Goal: Communication & Community: Answer question/provide support

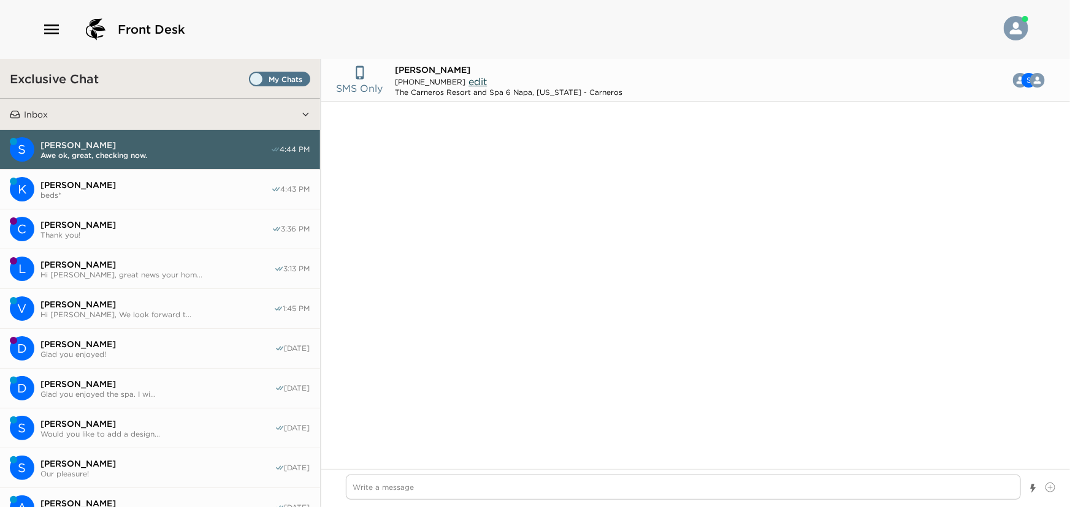
scroll to position [882, 0]
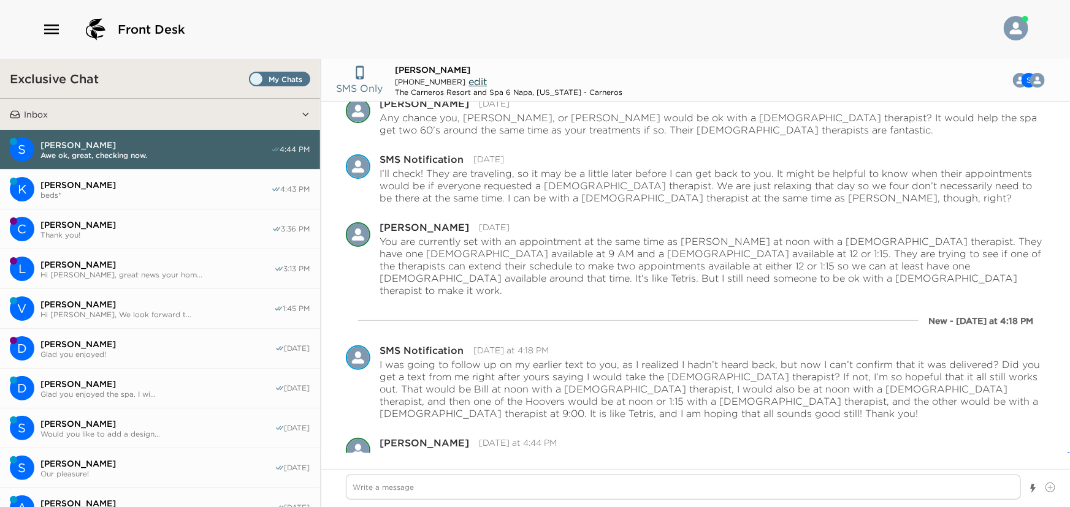
click at [70, 186] on span "[PERSON_NAME]" at bounding box center [155, 185] width 230 height 11
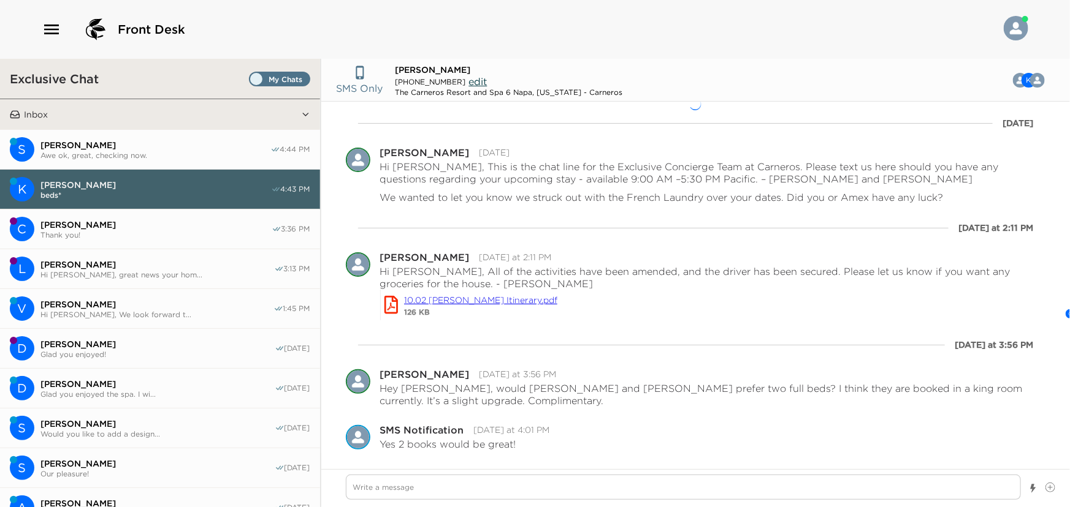
scroll to position [18, 0]
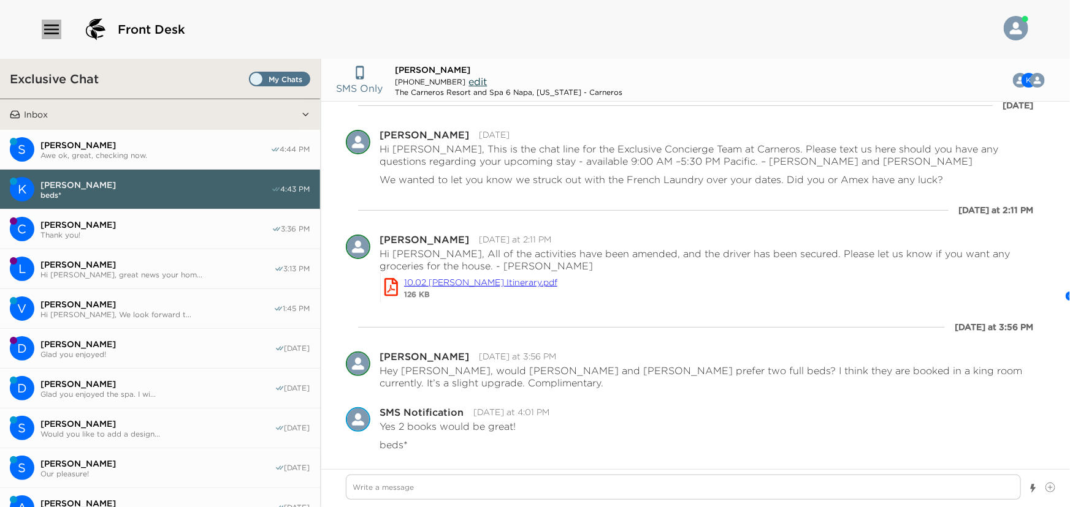
click at [51, 26] on icon "button" at bounding box center [52, 30] width 20 height 20
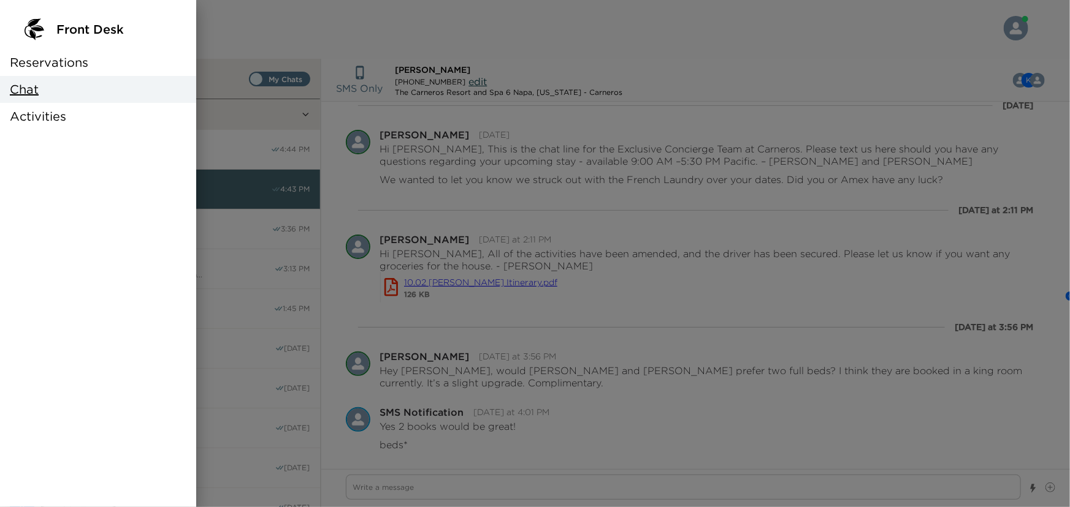
click at [246, 14] on div at bounding box center [535, 253] width 1070 height 507
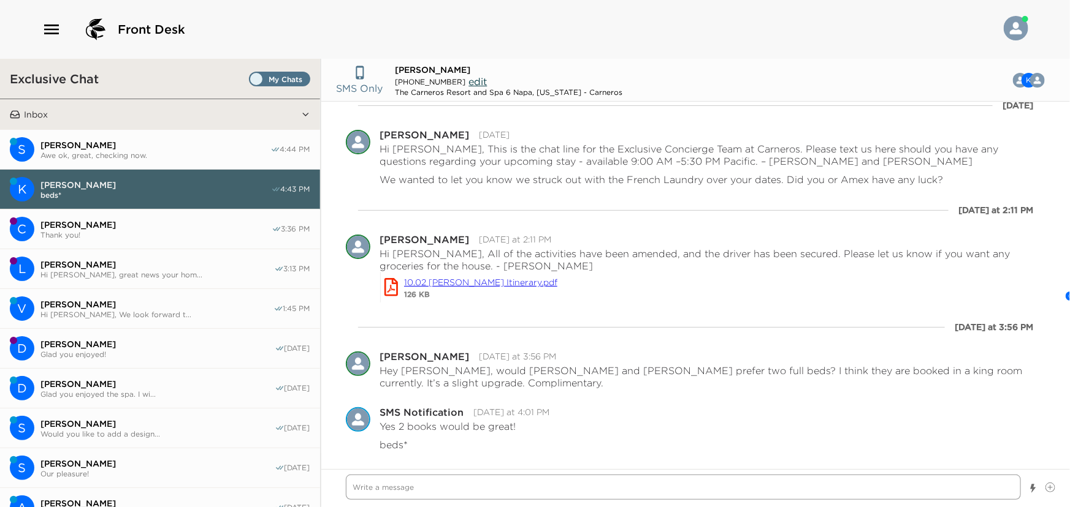
click at [463, 485] on textarea "Write a message" at bounding box center [683, 487] width 675 height 25
type textarea "x"
type textarea "H"
type textarea "x"
type textarea "Hi"
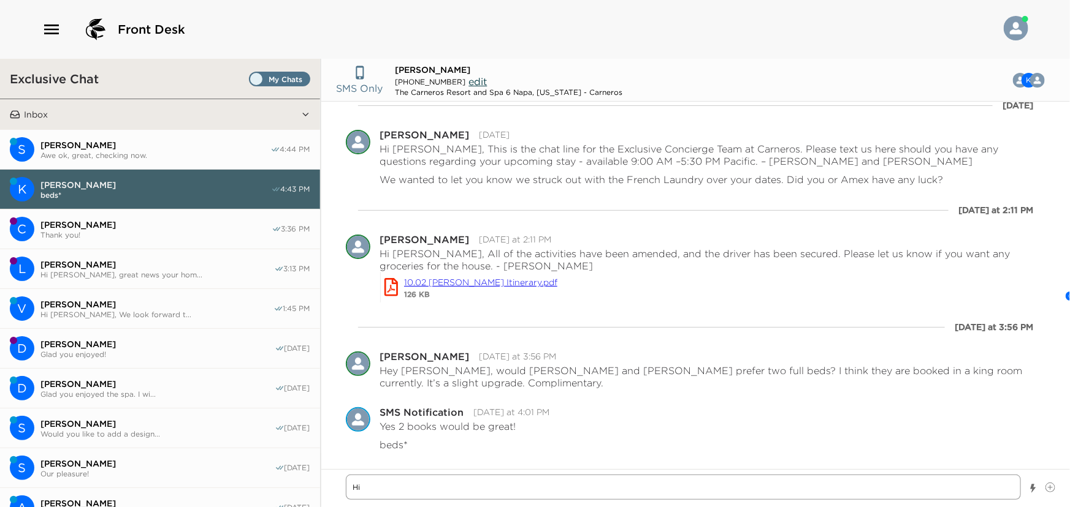
type textarea "x"
type textarea "Hi"
type textarea "x"
type textarea "Hi K"
type textarea "x"
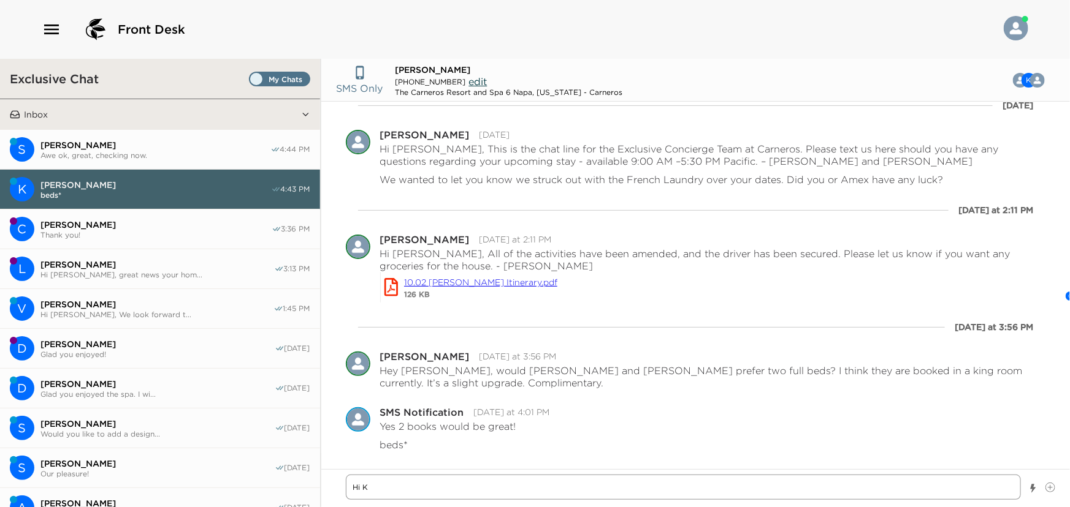
type textarea "Hi [PERSON_NAME]"
type textarea "x"
type textarea "Hi [PERSON_NAME]"
type textarea "x"
type textarea "Hi [PERSON_NAME]"
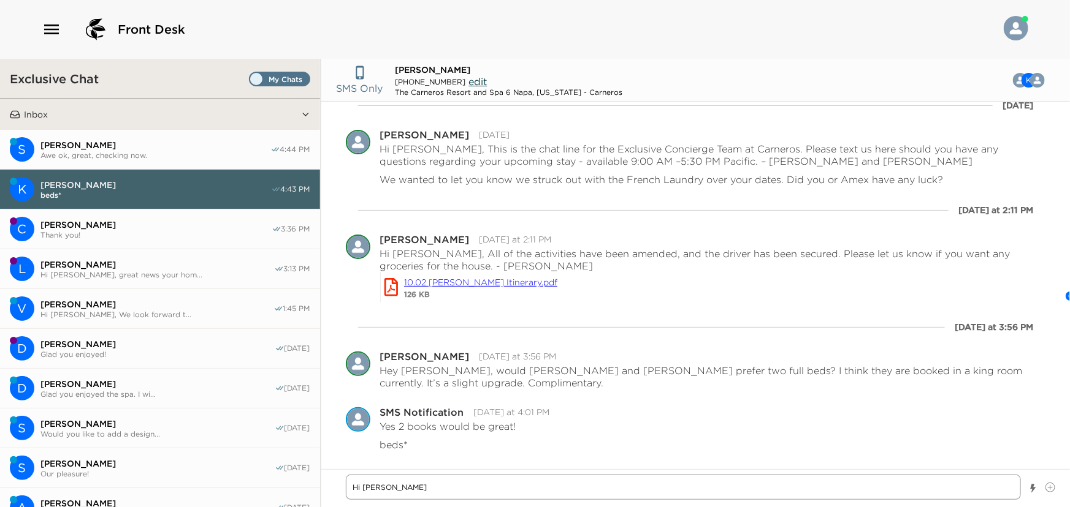
type textarea "x"
type textarea "Hi Krist"
type textarea "x"
type textarea "Hi [PERSON_NAME]"
type textarea "x"
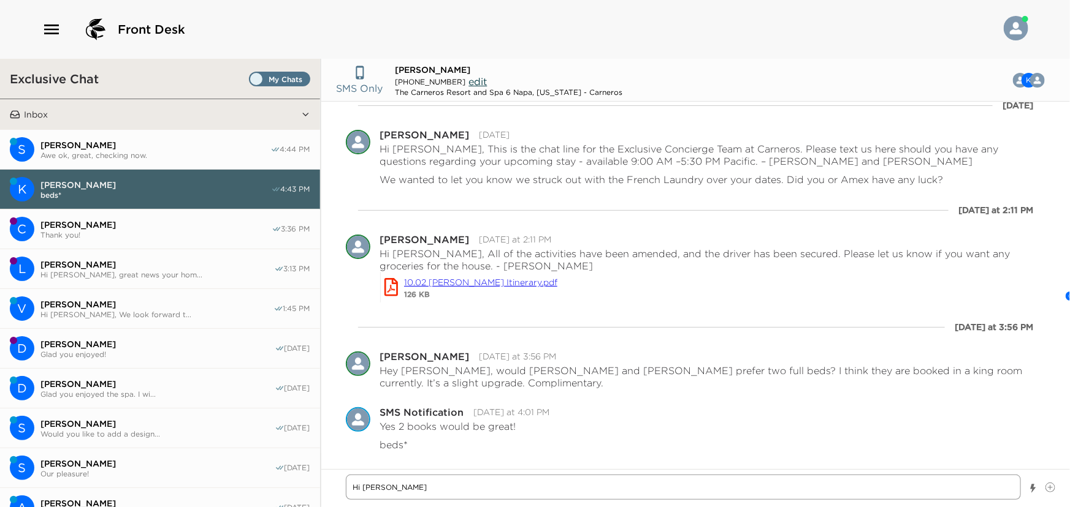
type textarea "Hi [PERSON_NAME]"
type textarea "x"
type textarea "Hi [PERSON_NAME],"
type textarea "x"
type textarea "Hi [PERSON_NAME],"
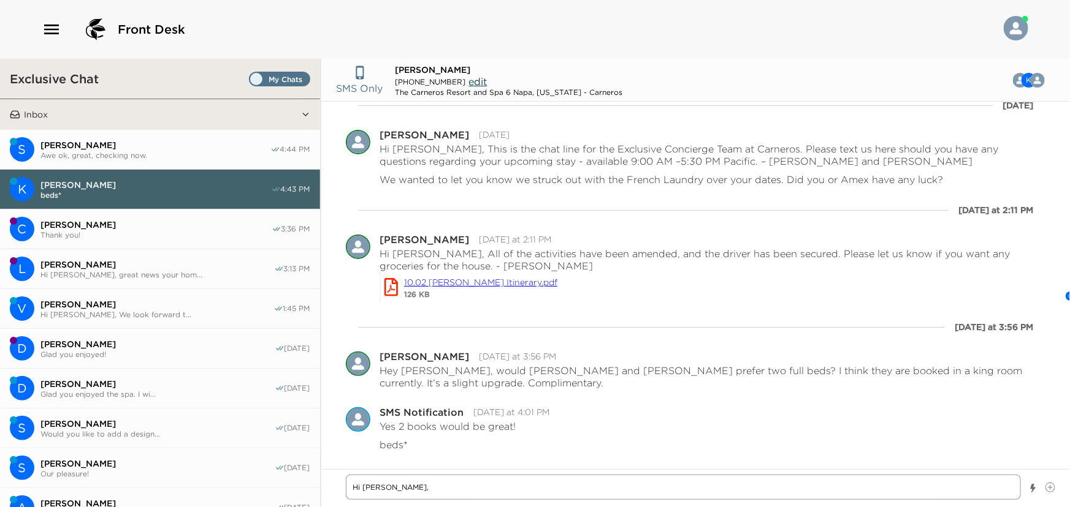
paste textarea "We look forward to welcoming you to the [GEOGRAPHIC_DATA] [DATE] - [STREET_ADDR…"
type textarea "x"
type textarea "Hi [PERSON_NAME], We look forward to welcoming you to the [GEOGRAPHIC_DATA] [DA…"
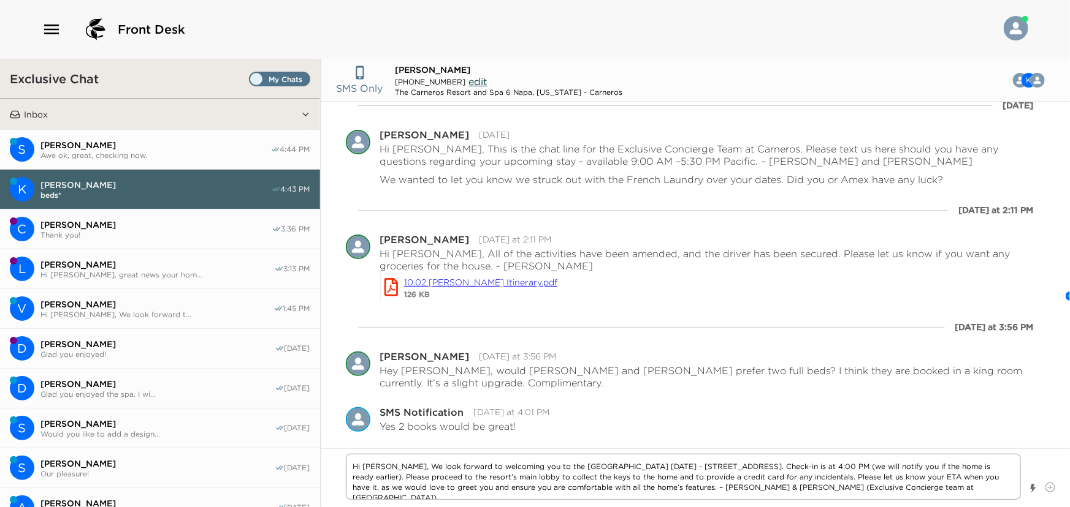
type textarea "x"
type textarea "Hi [PERSON_NAME], We look forward to welcoming you to the [GEOGRAPHIC_DATA] [DA…"
click at [1051, 488] on icon at bounding box center [1050, 488] width 10 height 10
click at [1045, 483] on input "File input" at bounding box center [1045, 483] width 0 height 0
type textarea "x"
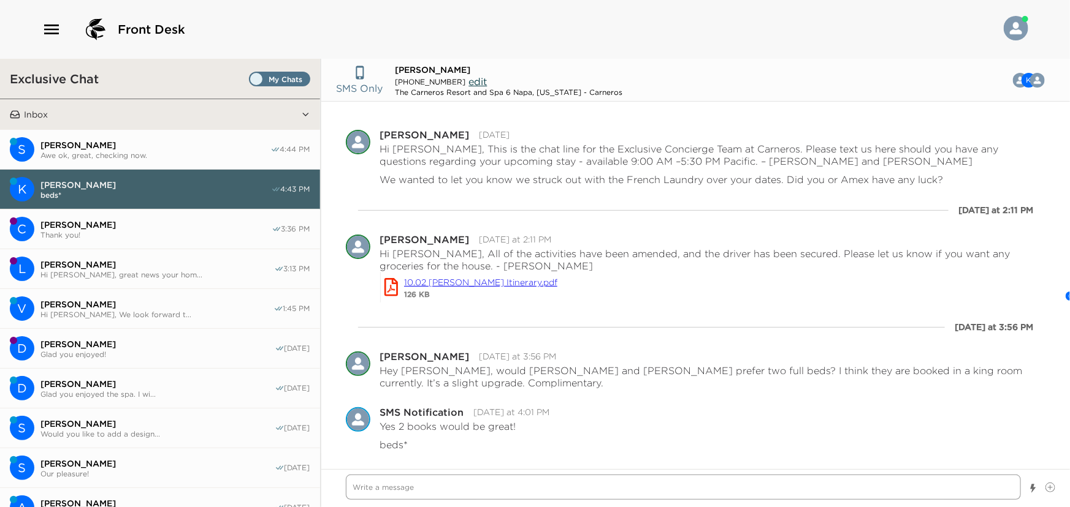
scroll to position [129, 0]
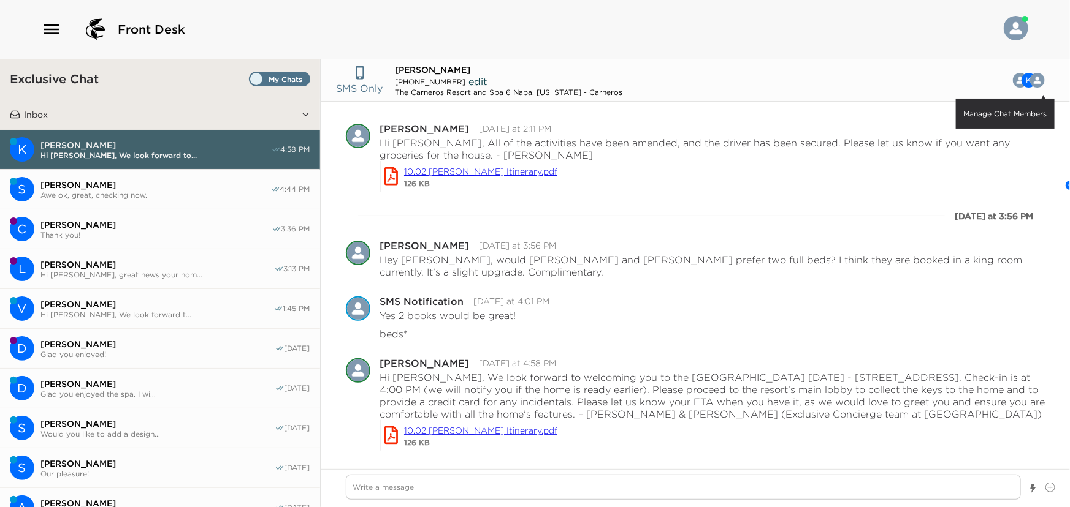
click at [1024, 75] on button "K Manage Chat Members" at bounding box center [1025, 80] width 57 height 25
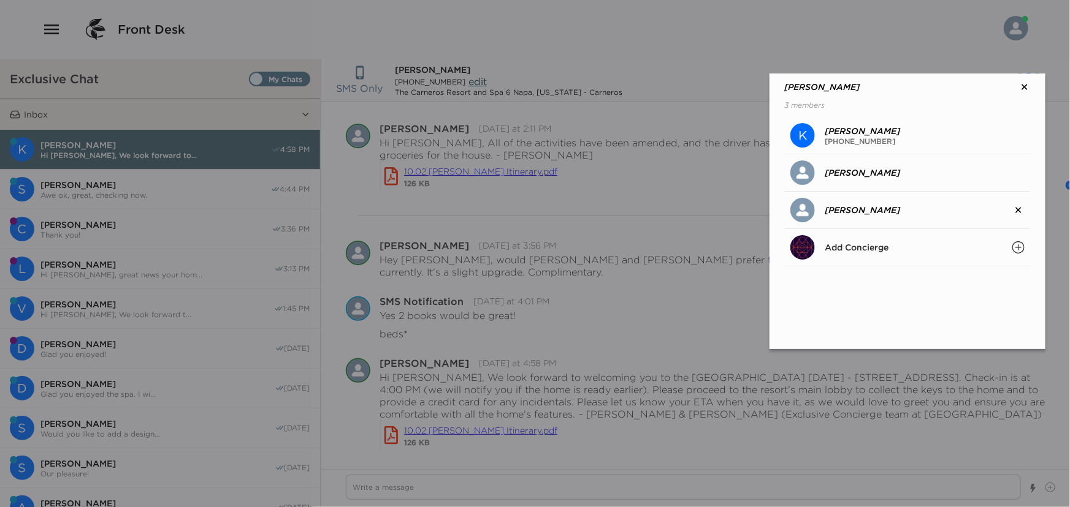
click at [1023, 86] on icon at bounding box center [1024, 87] width 12 height 12
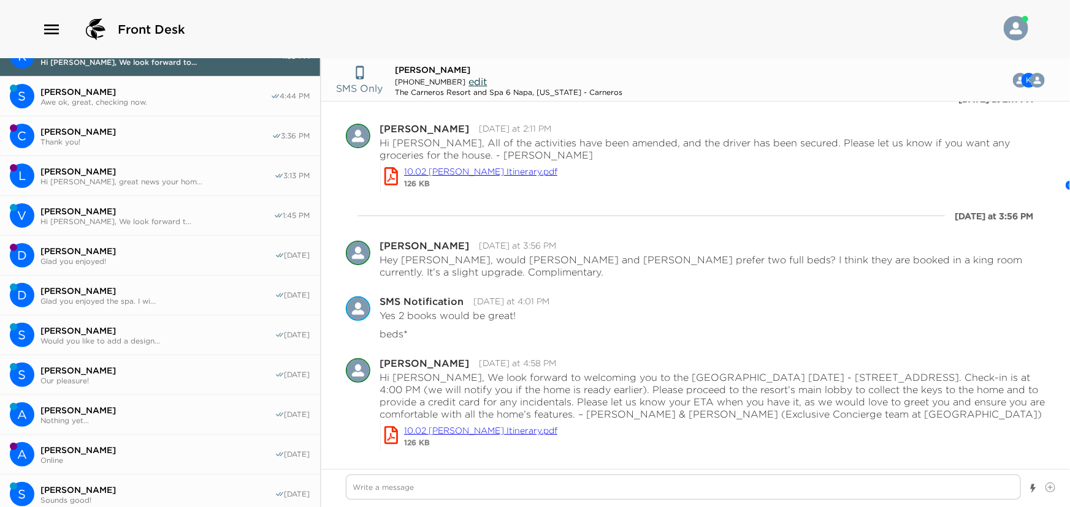
scroll to position [111, 0]
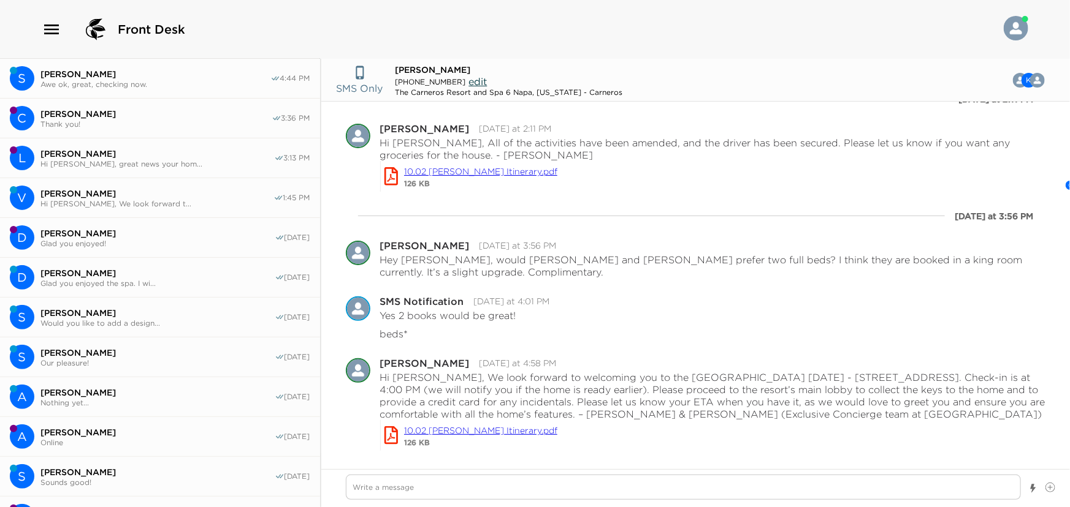
click at [72, 189] on span "[PERSON_NAME]" at bounding box center [156, 193] width 233 height 11
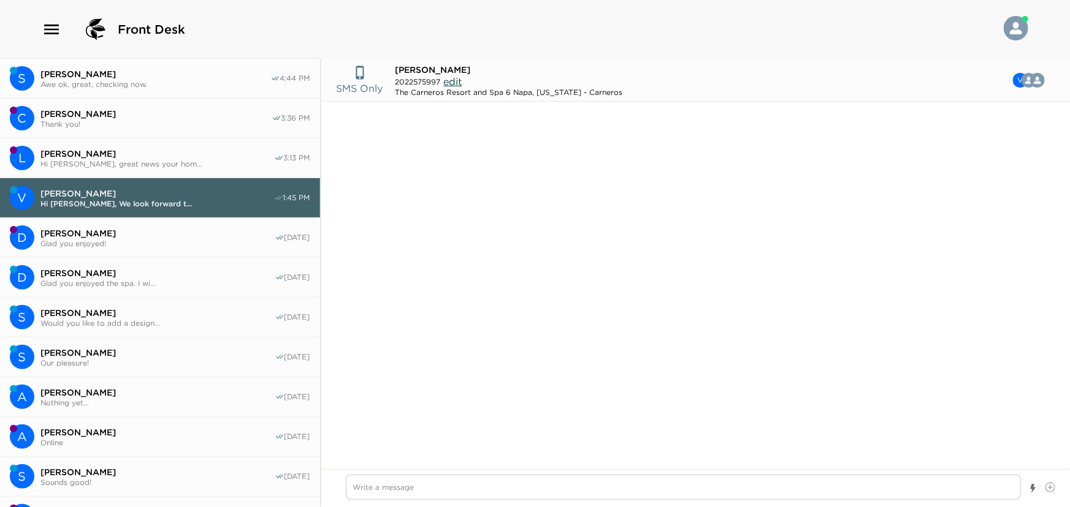
scroll to position [637, 0]
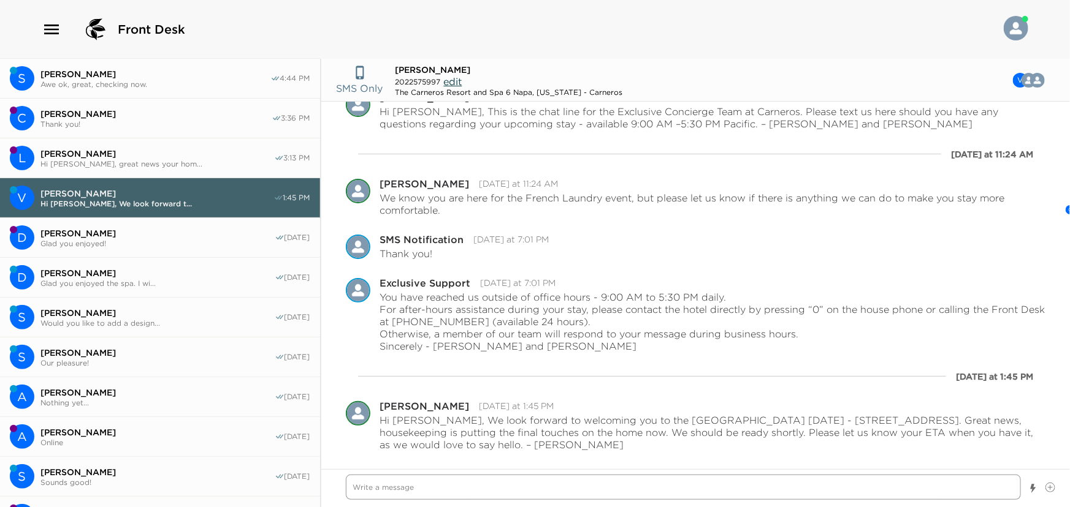
click at [424, 484] on textarea "Write a message" at bounding box center [683, 487] width 675 height 25
type textarea "x"
type textarea "H"
type textarea "x"
type textarea "Hi"
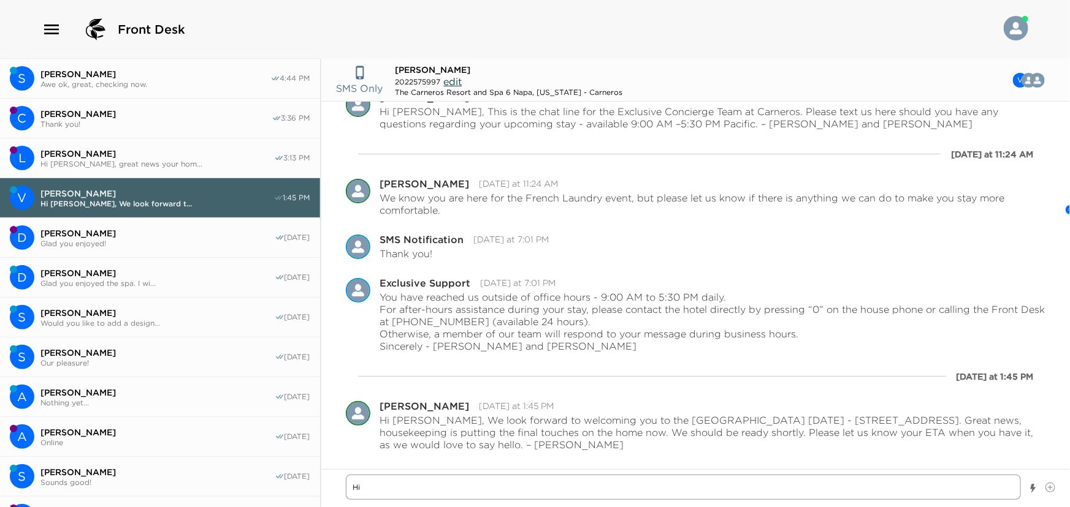
type textarea "x"
type textarea "Hi"
type textarea "x"
type textarea "Hi V"
type textarea "x"
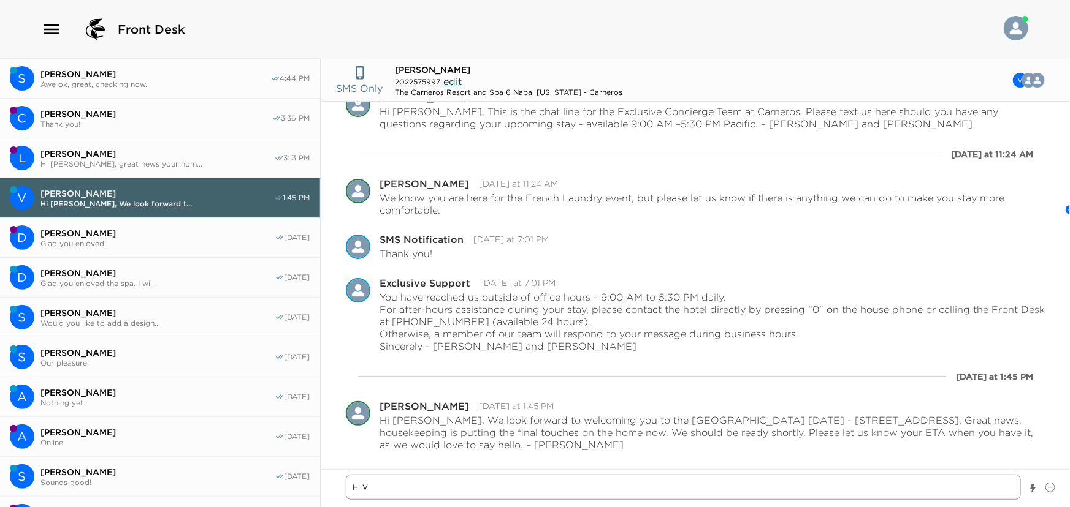
type textarea "Hi [PERSON_NAME]"
type textarea "x"
type textarea "Hi [PERSON_NAME]"
type textarea "x"
type textarea "Hi Vict"
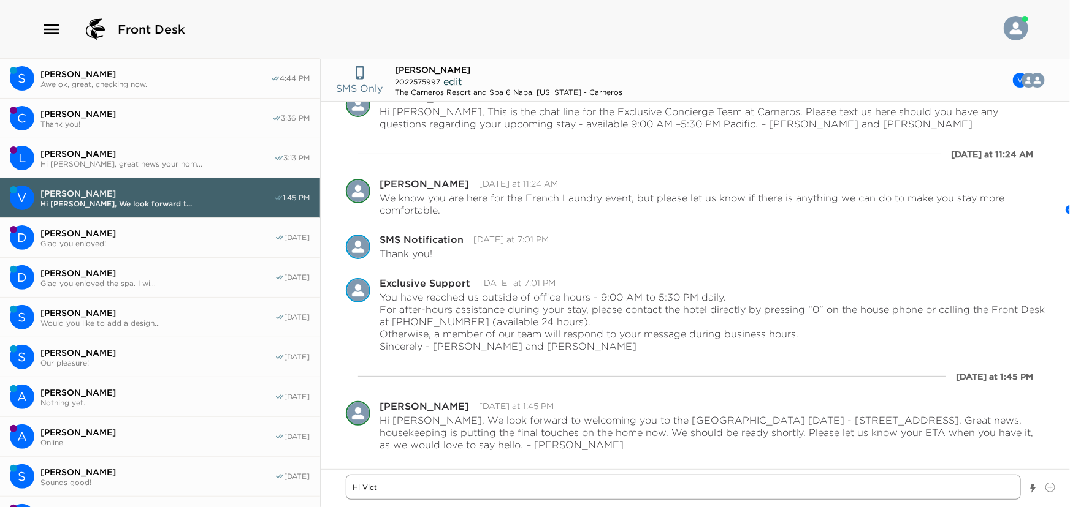
type textarea "x"
type textarea "Hi [PERSON_NAME]"
type textarea "x"
type textarea "Hi [PERSON_NAME]"
type textarea "x"
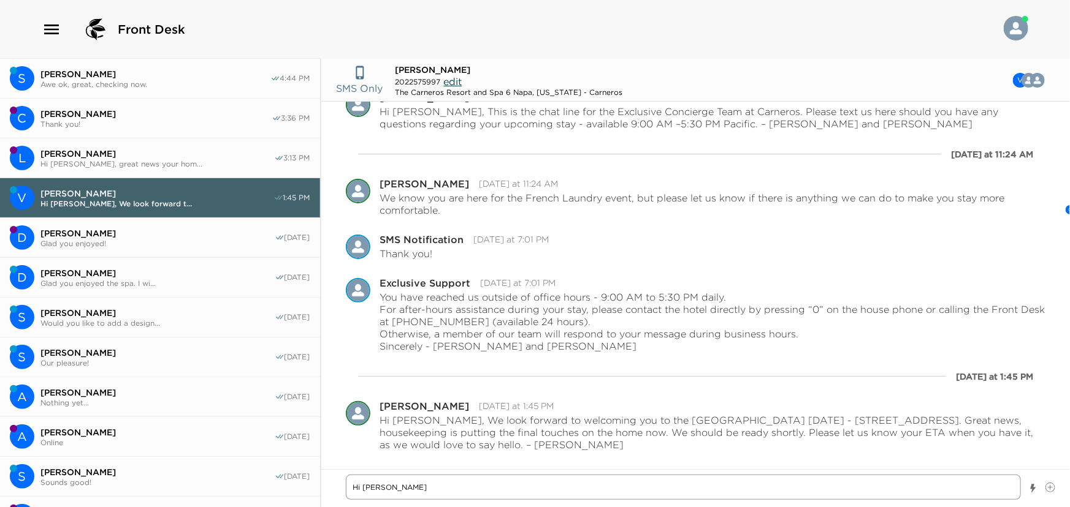
type textarea "Hi [PERSON_NAME]"
type textarea "x"
type textarea "Hi [PERSON_NAME]"
type textarea "x"
type textarea "Hi [PERSON_NAME],"
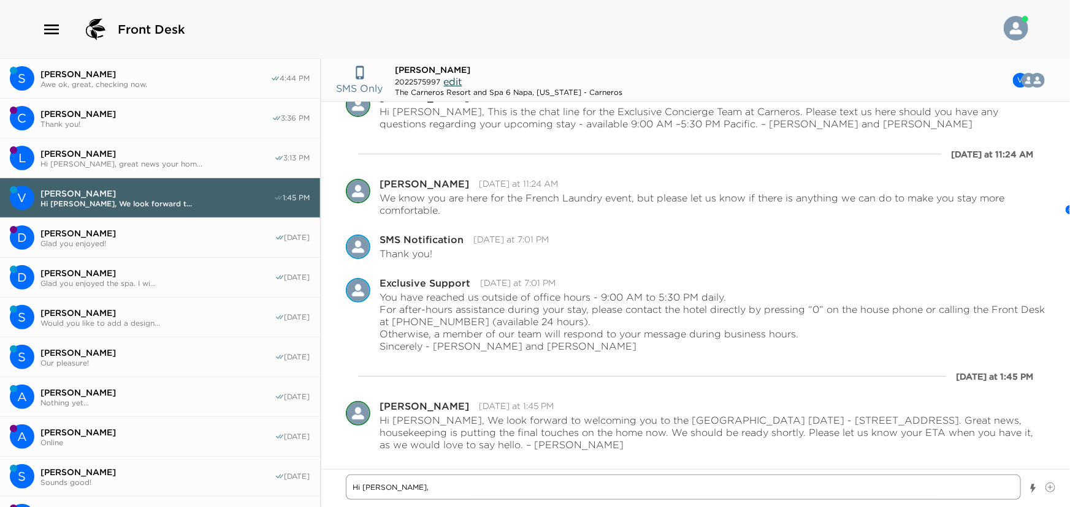
type textarea "x"
type textarea "Hi [PERSON_NAME],"
type textarea "x"
type textarea "Hi Victoria, w"
type textarea "x"
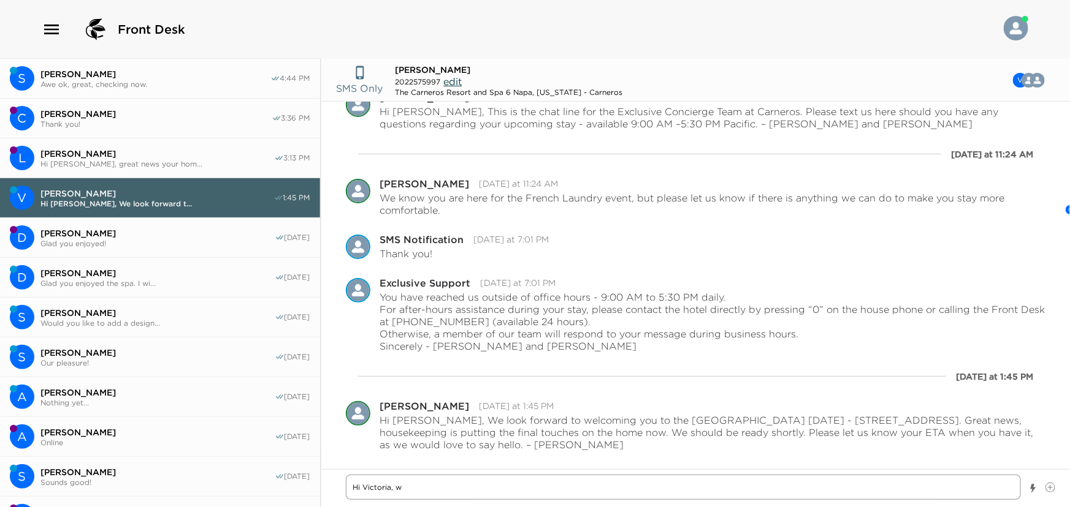
type textarea "Hi Victoria, we"
type textarea "x"
type textarea "Hi Victoria, we"
type textarea "x"
type textarea "Hi Victoria, we w"
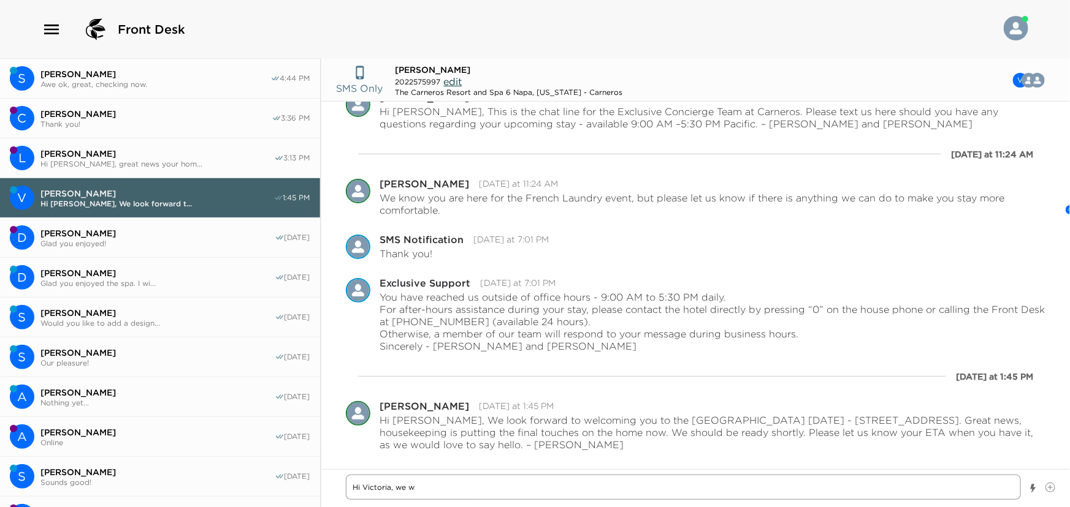
type textarea "x"
type textarea "Hi Victoria, we [GEOGRAPHIC_DATA]"
type textarea "x"
type textarea "Hi Victoria, we wan"
type textarea "x"
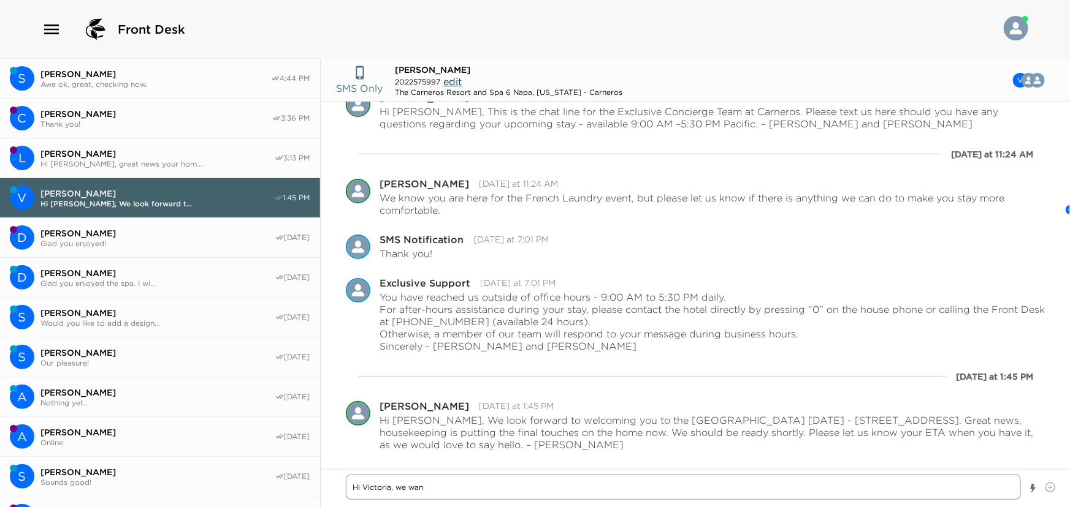
type textarea "Hi Victoria, we want"
type textarea "x"
type textarea "Hi Victoria, we wante"
type textarea "x"
type textarea "Hi Victoria, we wanted"
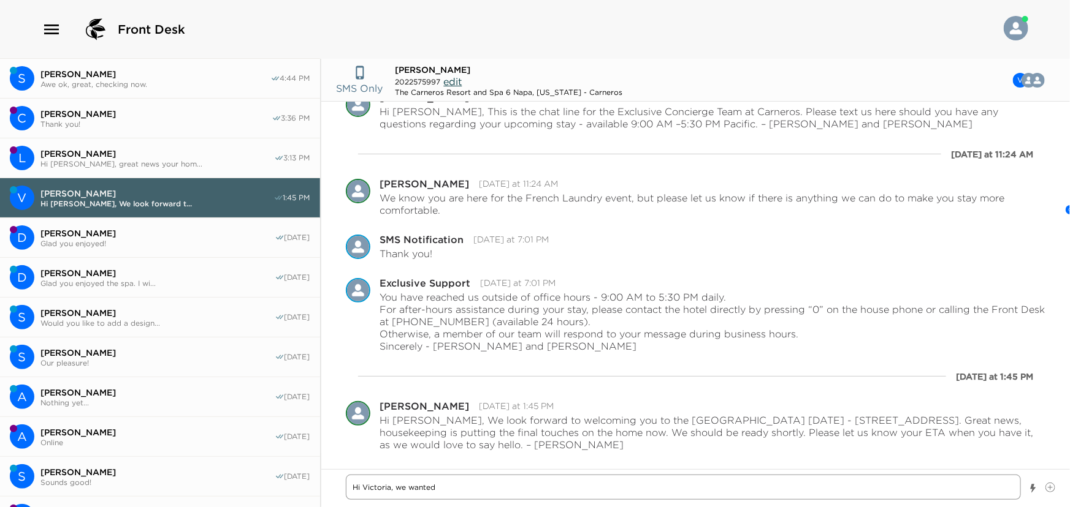
type textarea "x"
type textarea "Hi Victoria, we wanted"
type textarea "x"
type textarea "Hi Victoria, we wanted t"
type textarea "x"
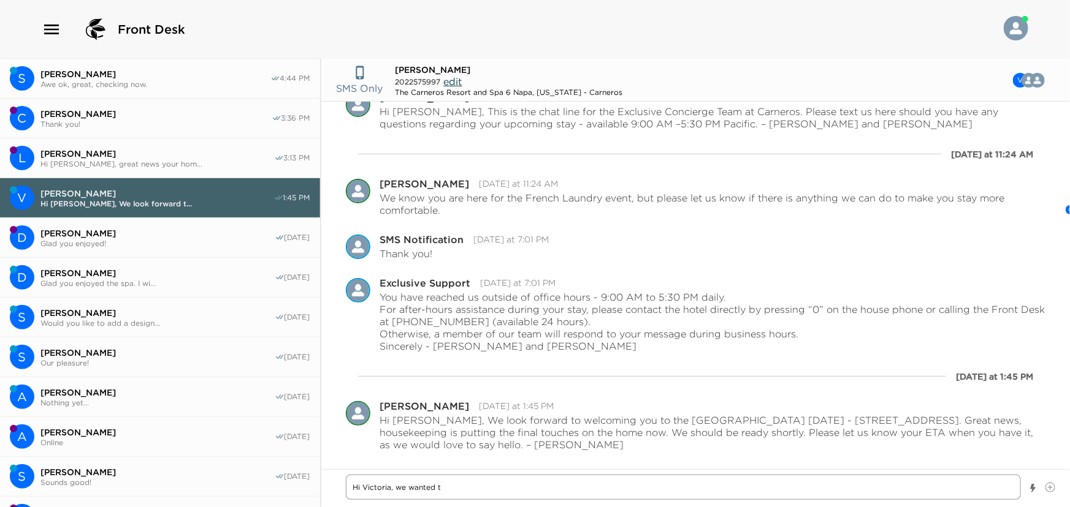
type textarea "Hi Victoria, we wanted to"
type textarea "x"
type textarea "Hi Victoria, we wanted to"
type textarea "x"
type textarea "Hi Victoria, we wanted to c"
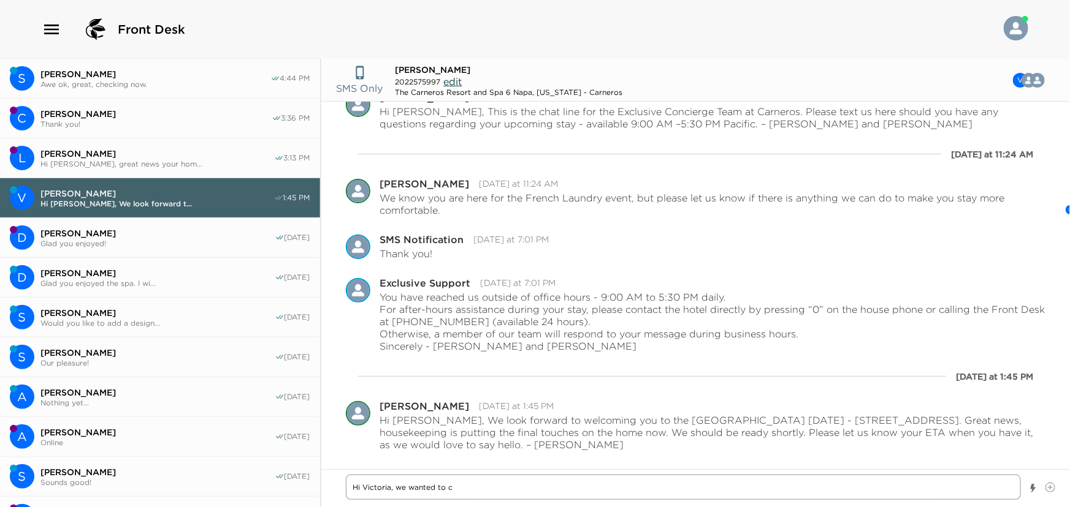
type textarea "x"
type textarea "Hi Victoria, we wanted to ch"
type textarea "x"
type textarea "Hi Victoria, we wanted to che"
type textarea "x"
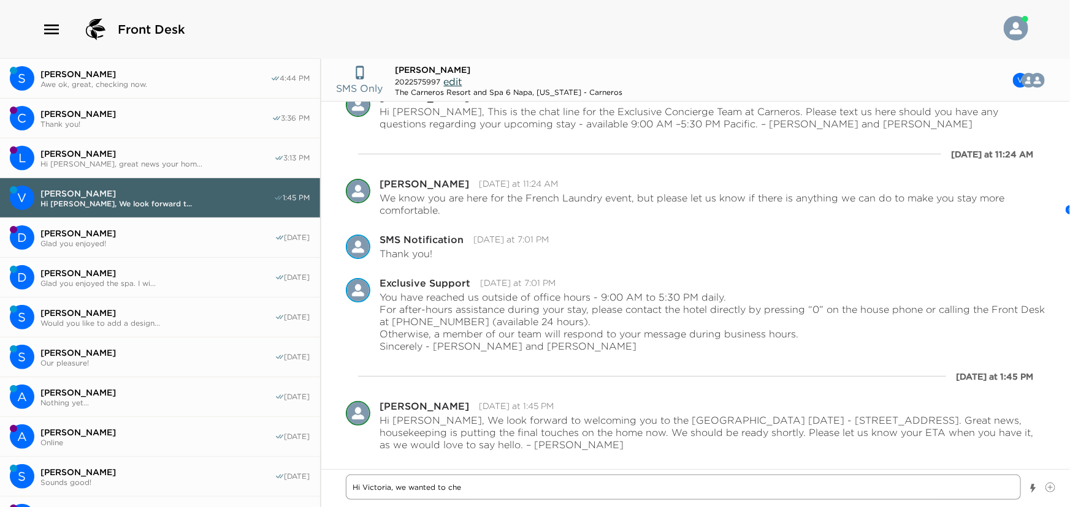
type textarea "Hi Victoria, we wanted to chec"
type textarea "x"
type textarea "Hi Victoria, we wanted to check"
type textarea "x"
type textarea "Hi Victoria, we wanted to check o"
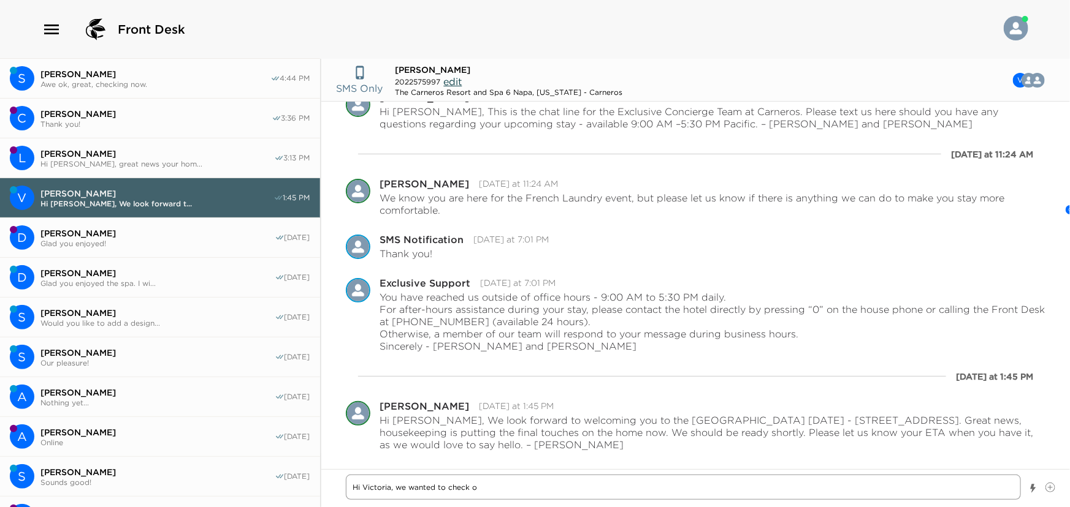
type textarea "x"
type textarea "Hi Victoria, we wanted to check on"
type textarea "x"
type textarea "Hi Victoria, we wanted to check on"
type textarea "x"
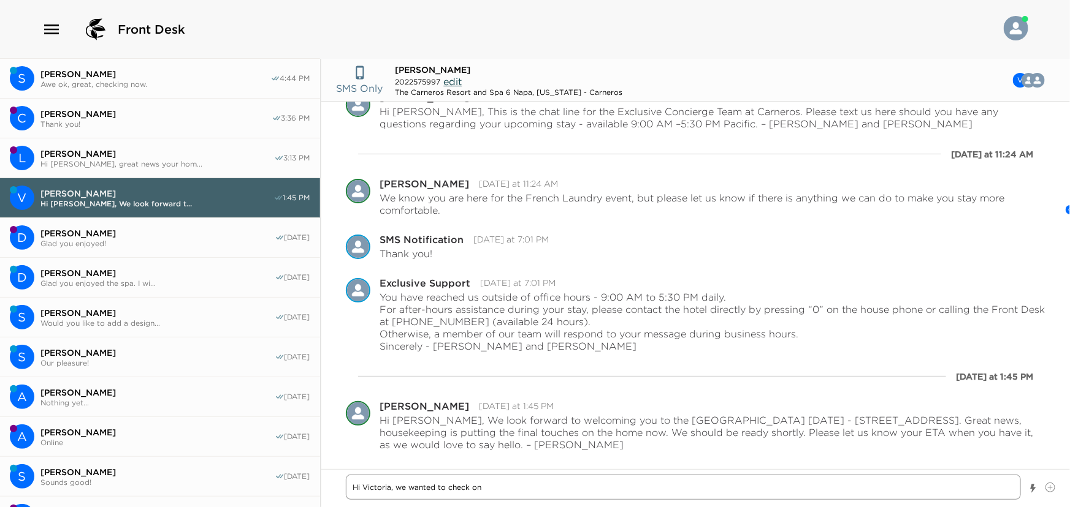
type textarea "Hi Victoria, we wanted to check on y"
type textarea "x"
type textarea "Hi Victoria, we wanted to check on yo"
type textarea "x"
type textarea "Hi [PERSON_NAME], we wanted to check on you"
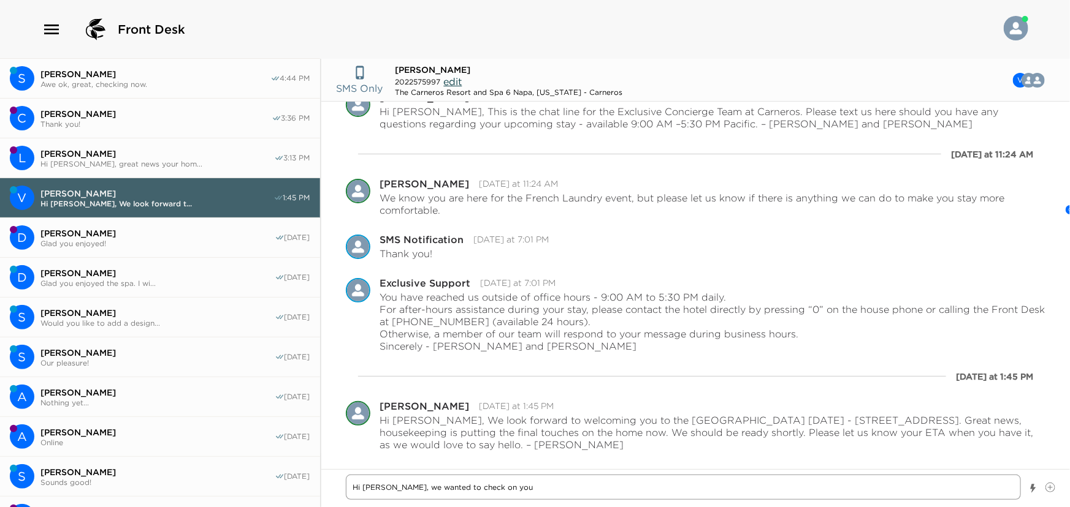
type textarea "x"
type textarea "Hi [PERSON_NAME], we wanted to check on your"
type textarea "x"
type textarea "Hi [PERSON_NAME], we wanted to check on your"
type textarea "x"
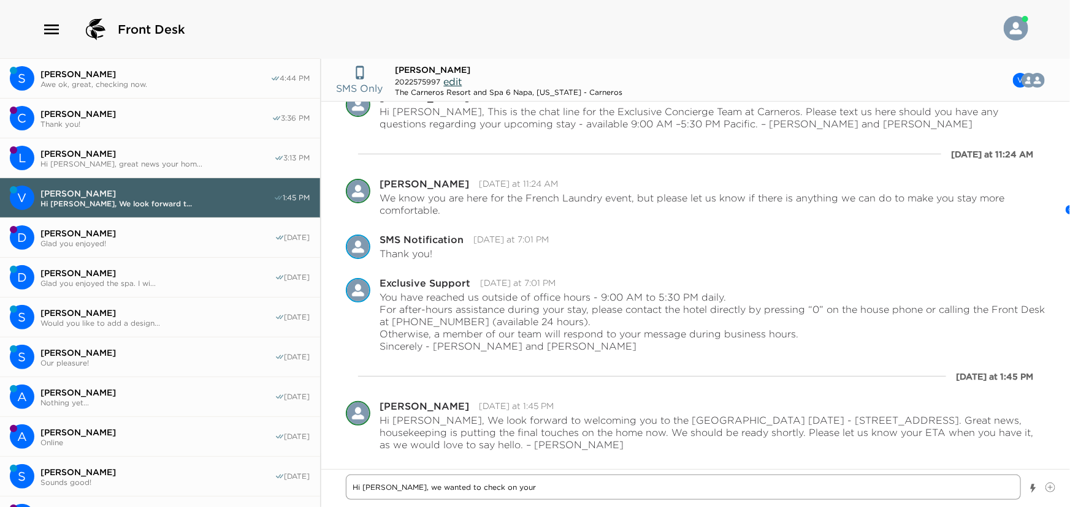
type textarea "Hi [PERSON_NAME], we wanted to check on your E"
type textarea "x"
type textarea "Hi [PERSON_NAME], we wanted to check on your ET"
type textarea "x"
type textarea "Hi Victoria, we wanted to check on your ETA"
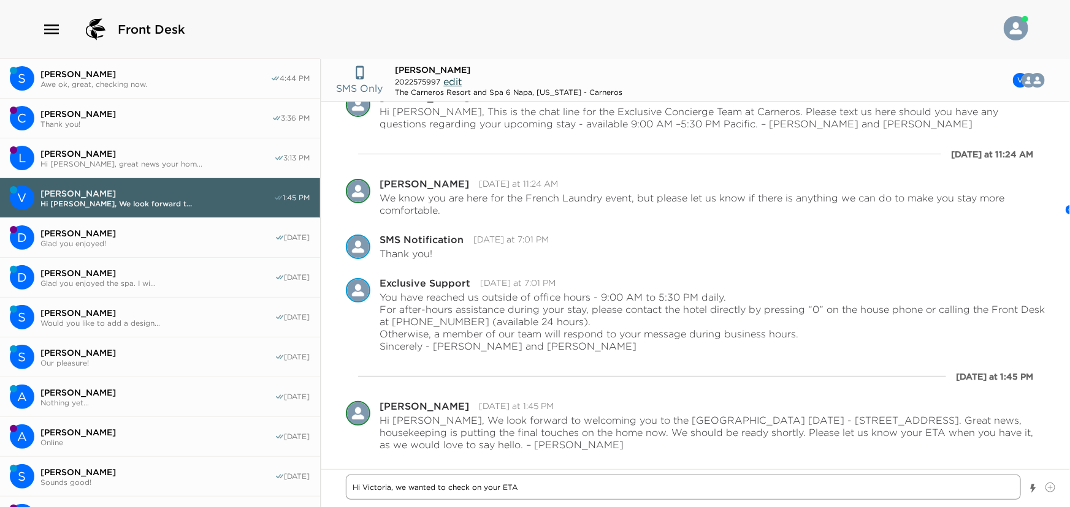
type textarea "x"
type textarea "Hi Victoria, we wanted to check on your ETA."
type textarea "x"
type textarea "Hi Victoria, we wanted to check on your ETA."
type textarea "x"
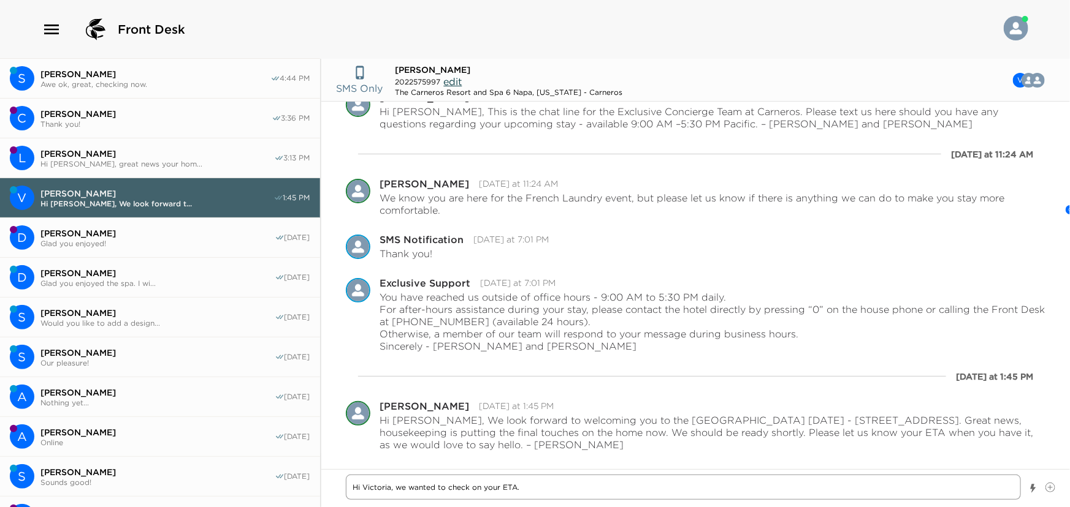
type textarea "Hi Victoria, we wanted to check on your ETA. A"
type textarea "x"
type textarea "Hi Victoria, we wanted to check on your ETA. Ar"
type textarea "x"
type textarea "Hi Victoria, we wanted to check on your ETA. Are"
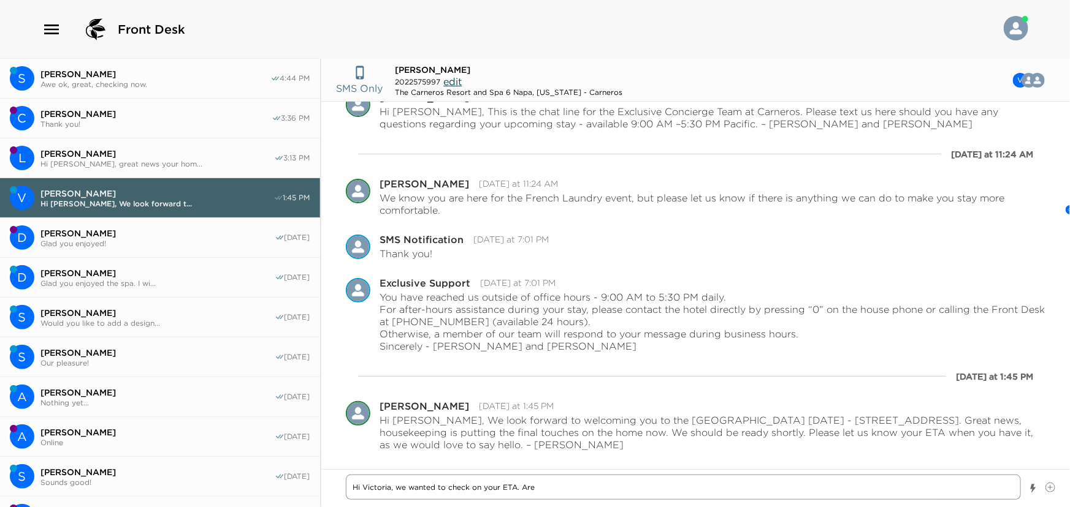
type textarea "x"
type textarea "Hi Victoria, we wanted to check on your ETA. Are"
type textarea "x"
type textarea "Hi Victoria, we wanted to check on your ETA. Are y"
type textarea "x"
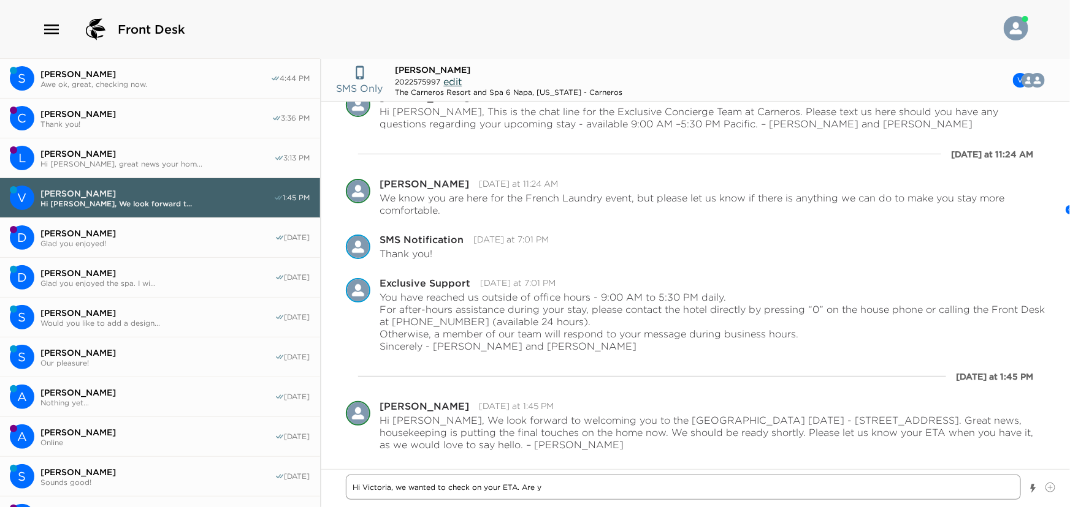
type textarea "Hi Victoria, we wanted to check on your ETA. Are yo"
type textarea "x"
type textarea "Hi Victoria, we wanted to check on your ETA. Are you"
type textarea "x"
type textarea "Hi Victoria, we wanted to check on your ETA. Are you"
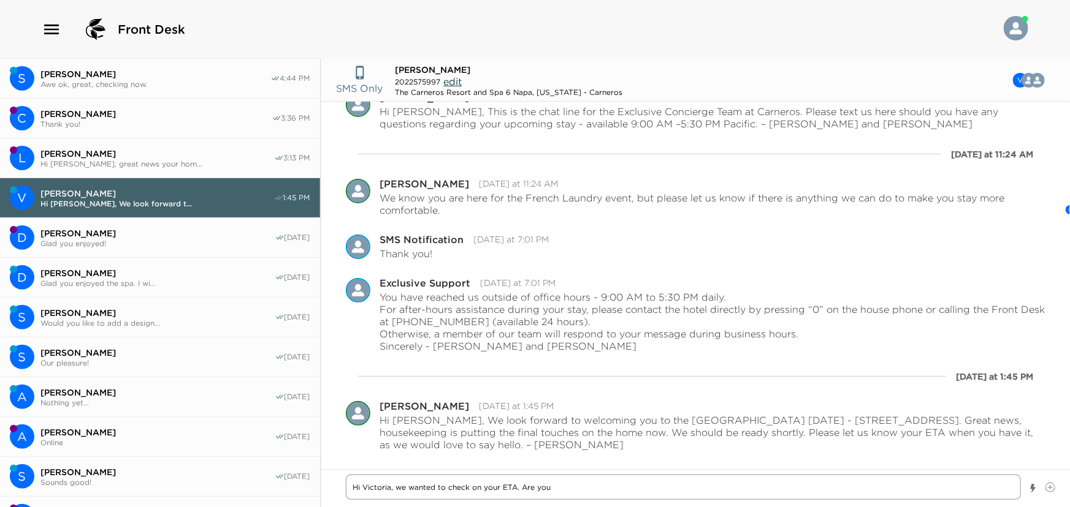
type textarea "x"
type textarea "Hi Victoria, we wanted to check on your ETA. Are you s"
type textarea "x"
type textarea "Hi Victoria, we wanted to check on your ETA. Are you st"
type textarea "x"
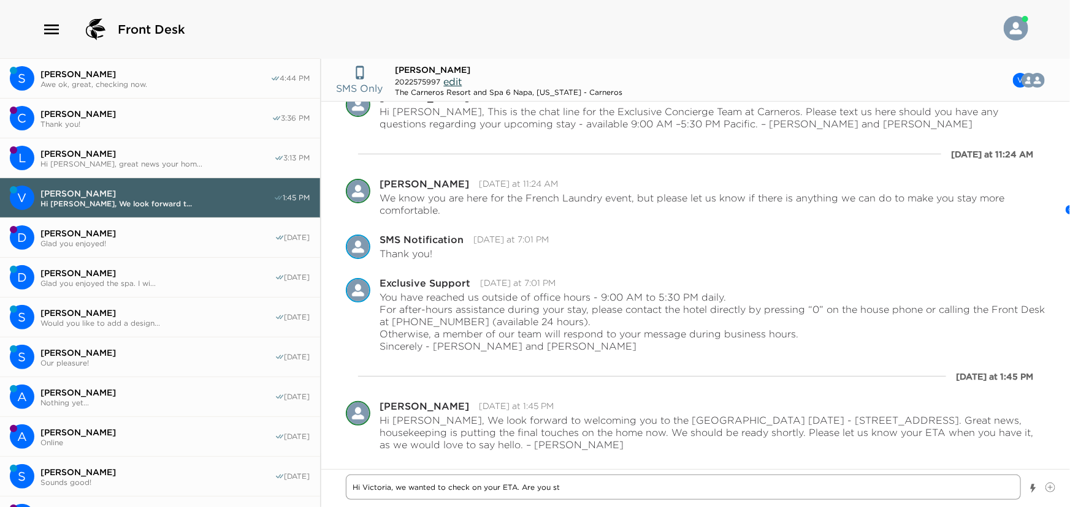
type textarea "Hi Victoria, we wanted to check on your ETA. Are you sti"
type textarea "x"
type textarea "Hi Victoria, we wanted to check on your ETA. Are you stil"
type textarea "x"
type textarea "Hi Victoria, we wanted to check on your ETA. Are you still"
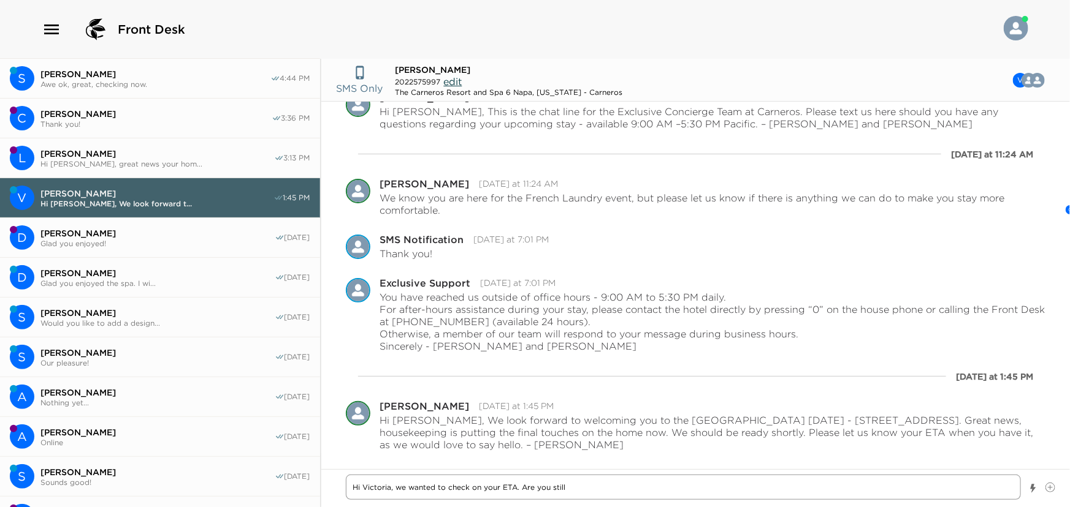
type textarea "x"
type textarea "Hi Victoria, we wanted to check on your ETA. Are you still"
type textarea "x"
type textarea "Hi Victoria, we wanted to check on your ETA. Are you still i"
type textarea "x"
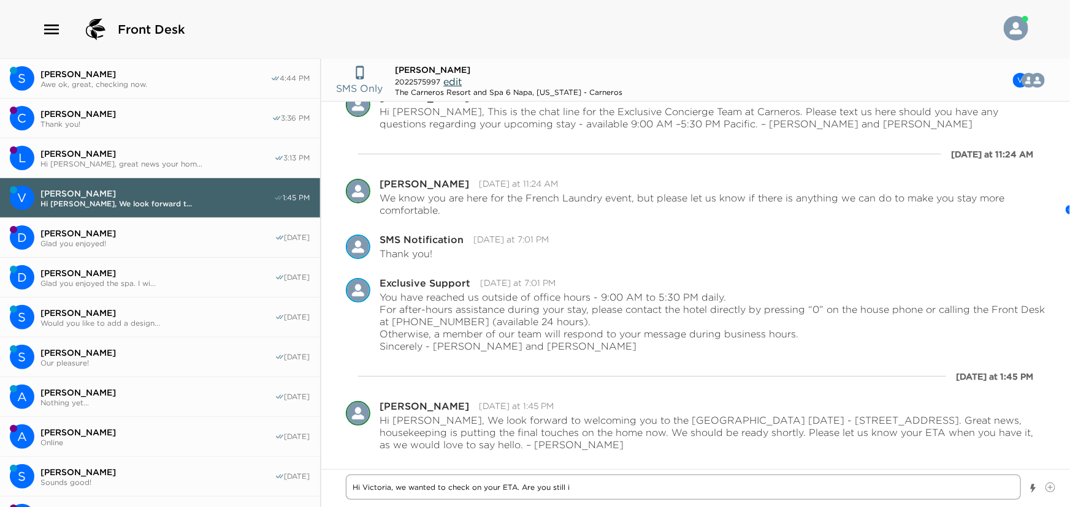
type textarea "Hi Victoria, we wanted to check on your ETA. Are you still in"
type textarea "x"
type textarea "Hi Victoria, we wanted to check on your ETA. Are you still in"
type textarea "x"
type textarea "Hi Victoria, we wanted to check on your ETA. Are you still in M"
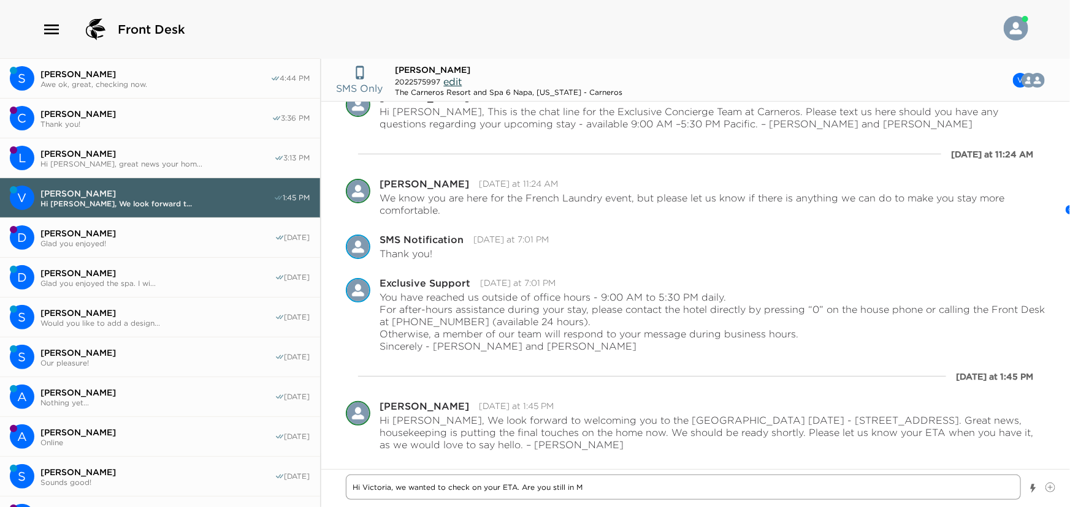
type textarea "x"
type textarea "Hi Victoria, we wanted to check on your ETA. Are you still in [GEOGRAPHIC_DATA]"
type textarea "x"
type textarea "Hi Victoria, we wanted to check on your ETA. Are you still in [GEOGRAPHIC_DATA]"
type textarea "x"
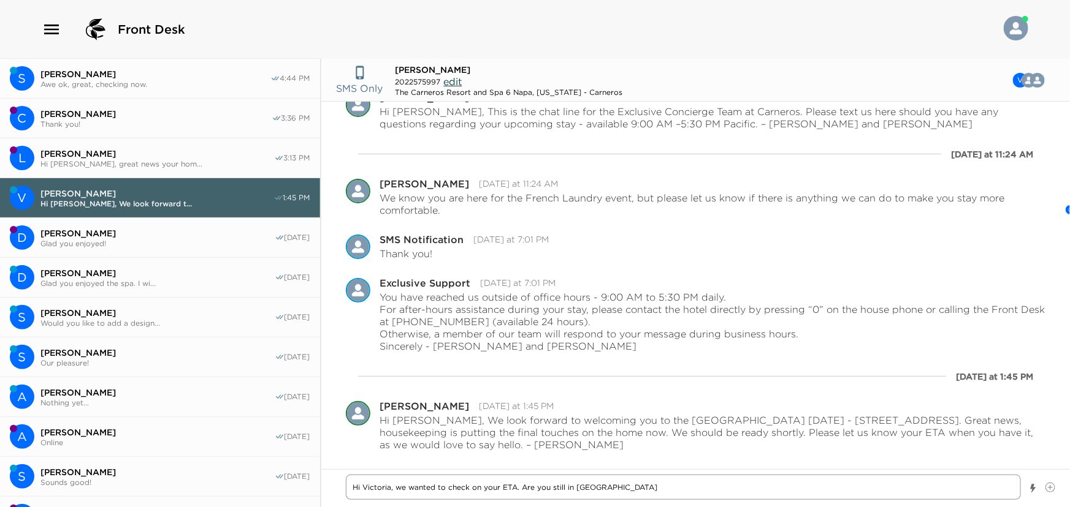
type textarea "Hi Victoria, we wanted to check on your ETA. Are you still in [GEOGRAPHIC_DATA]"
type textarea "x"
type textarea "Hi Victoria, we wanted to check on your ETA. Are you still in [GEOGRAPHIC_DATA]"
type textarea "x"
type textarea "Hi Victoria, we wanted to check on your ETA. Are you still in [GEOGRAPHIC_DATA]."
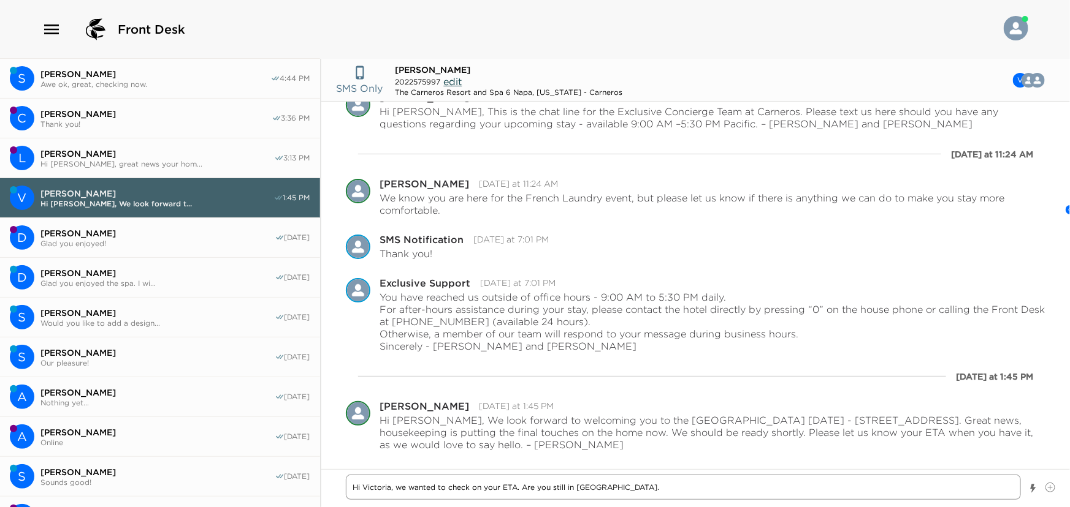
type textarea "x"
type textarea "Hi Victoria, we wanted to check on your ETA. Are you still in [GEOGRAPHIC_DATA]."
type textarea "x"
type textarea "Hi Victoria, we wanted to check on your ETA. Are you still in [GEOGRAPHIC_DATA]."
click at [625, 488] on textarea "Hi Victoria, we wanted to check on your ETA. Are you still in [GEOGRAPHIC_DATA]." at bounding box center [683, 487] width 675 height 25
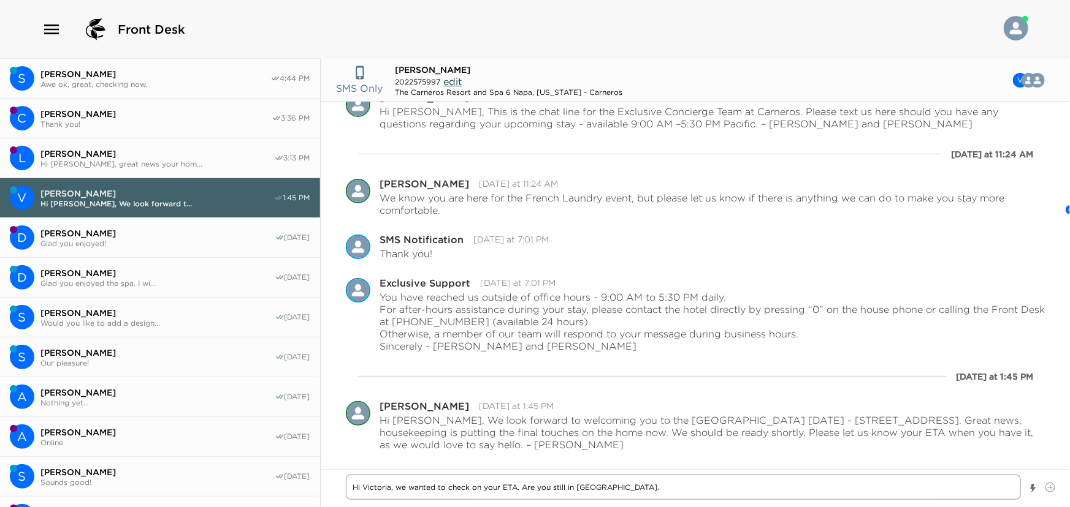
drag, startPoint x: 600, startPoint y: 485, endPoint x: 576, endPoint y: 484, distance: 24.5
click at [576, 484] on textarea "Hi Victoria, we wanted to check on your ETA. Are you still in [GEOGRAPHIC_DATA]." at bounding box center [683, 487] width 675 height 25
type textarea "x"
type textarea "Hi Victoria, we wanted to check on your ETA. Are you still in M"
type textarea "x"
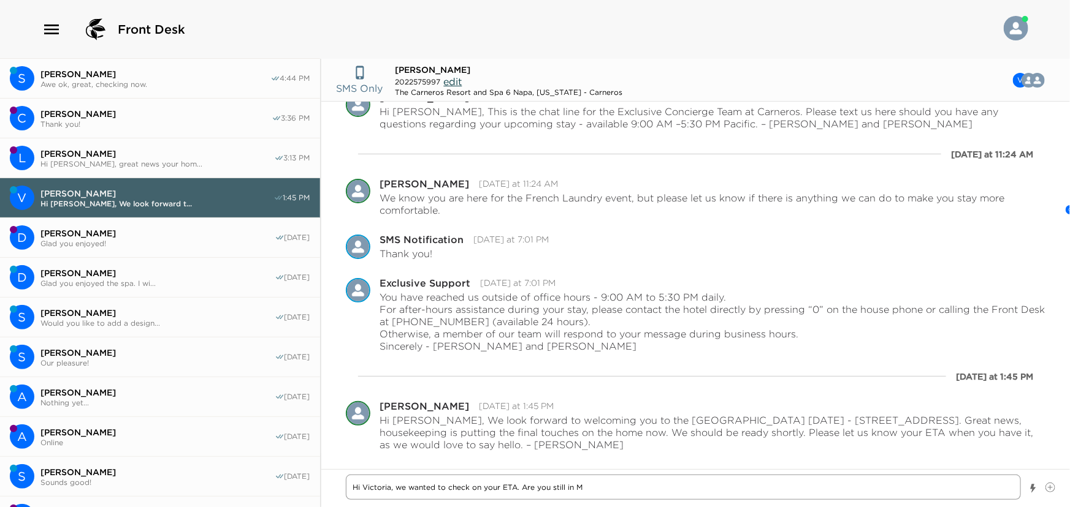
type textarea "Hi Victoria, we wanted to check on your ETA. Are you still in [GEOGRAPHIC_DATA]"
type textarea "x"
type textarea "Hi Victoria, we wanted to check on your ETA. Are you still in [GEOGRAPHIC_DATA]"
type textarea "x"
type textarea "Hi Victoria, we wanted to check on your ETA. Are you still in [GEOGRAPHIC_DATA]"
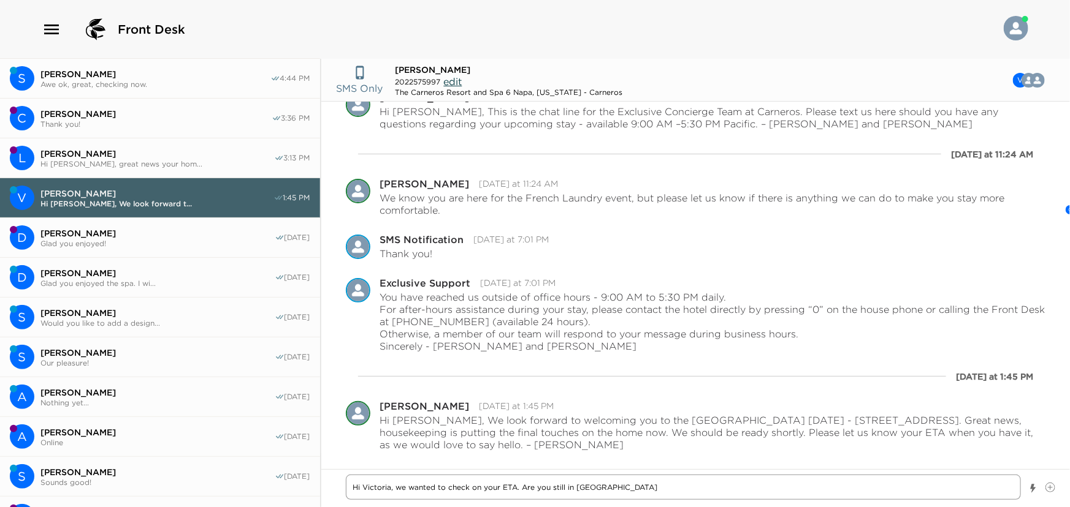
type textarea "x"
type textarea "Hi Victoria, we wanted to check on your ETA. Are you still in [GEOGRAPHIC_DATA]"
type textarea "x"
type textarea "Hi Victoria, we wanted to check on your ETA. Are you still in [GEOGRAPHIC_DATA]…"
type textarea "x"
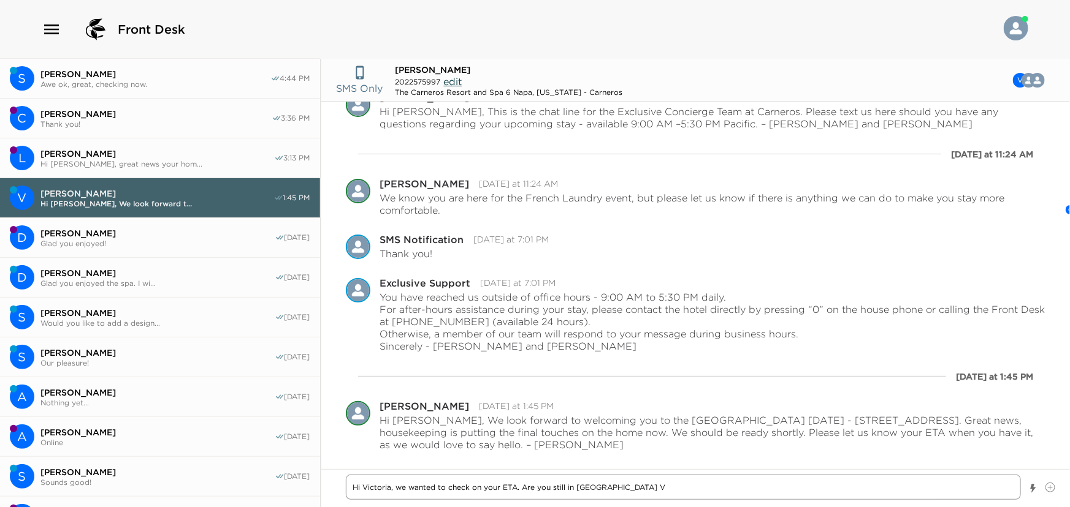
type textarea "Hi Victoria, we wanted to check on your ETA. Are you still in [GEOGRAPHIC_DATA]"
type textarea "x"
type textarea "Hi Victoria, we wanted to check on your ETA. Are you still in [GEOGRAPHIC_DATA]"
type textarea "x"
type textarea "Hi Victoria, we wanted to check on your ETA. Are you still in [GEOGRAPHIC_DATA]"
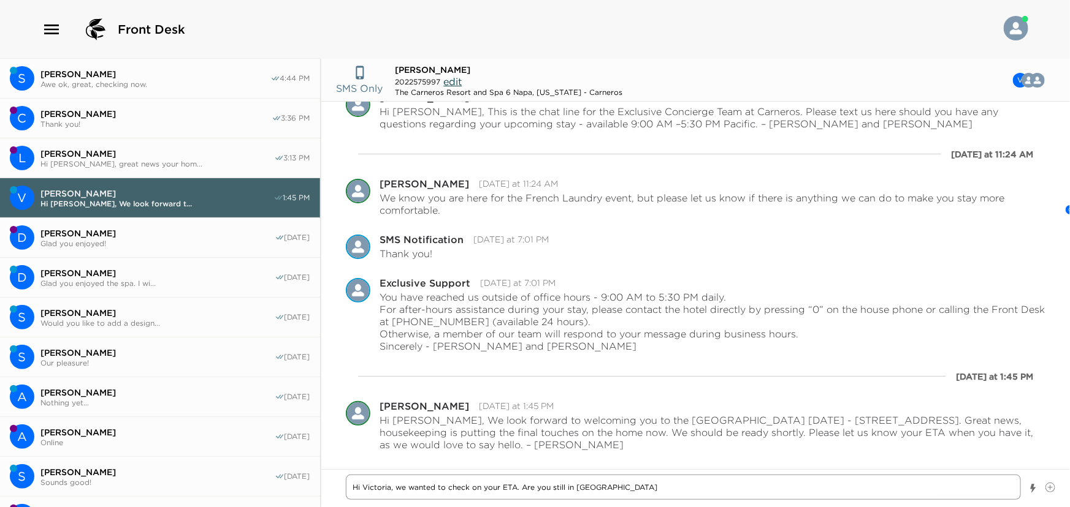
type textarea "x"
type textarea "Hi Victoria, we wanted to check on your ETA. Are you still in [GEOGRAPHIC_DATA]…"
type textarea "x"
type textarea "Hi Victoria, we wanted to check on your ETA. Are you still in [GEOGRAPHIC_DATA]"
type textarea "x"
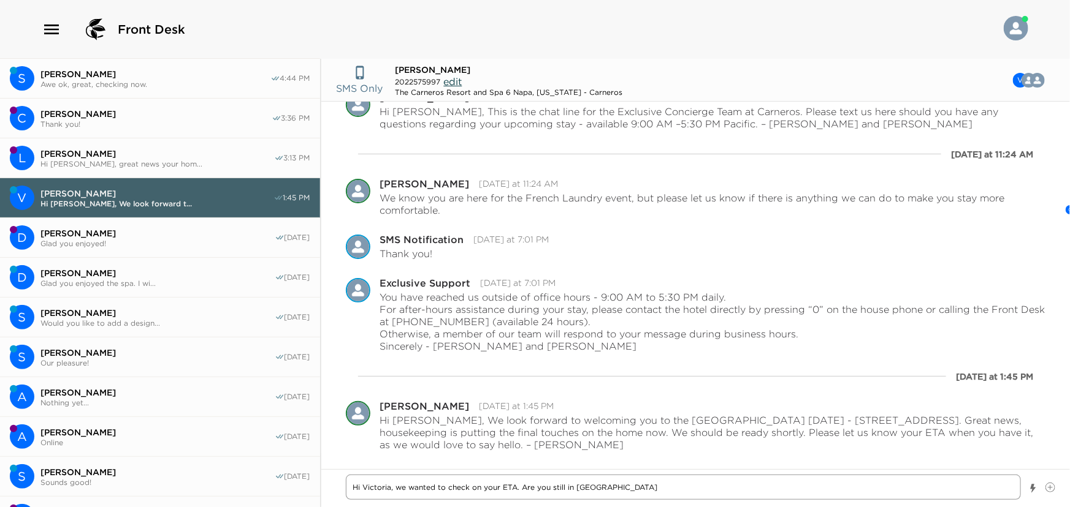
type textarea "Hi Victoria, we wanted to check on your ETA. Are you still in [GEOGRAPHIC_DATA]."
type textarea "x"
type textarea "Hi Victoria, we wanted to check on your ETA. Are you still in [GEOGRAPHIC_DATA]."
type textarea "x"
type textarea "Hi Victoria, we wanted to check on your ETA. Are you still in [GEOGRAPHIC_DATA]."
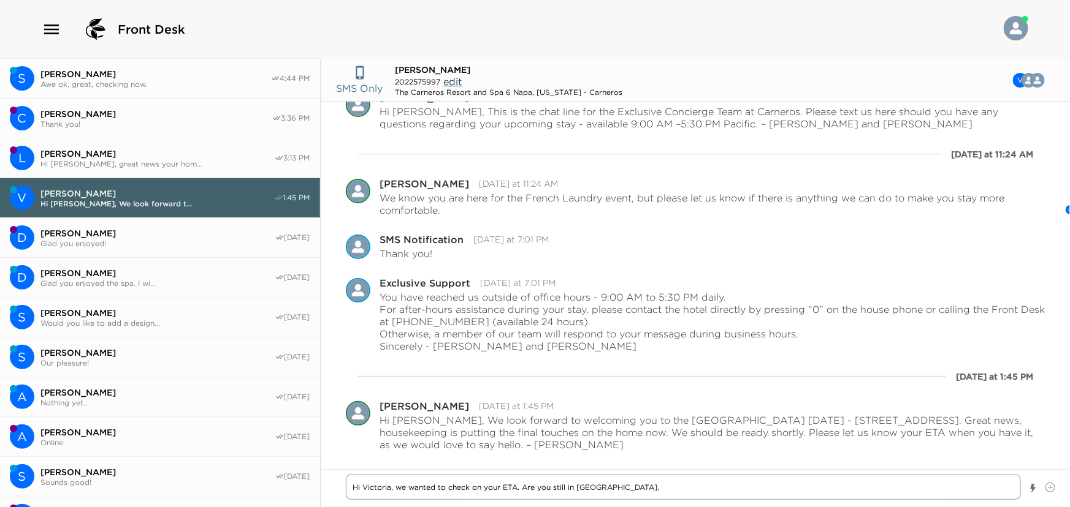
type textarea "x"
type textarea "Hi Victoria, we wanted to check on your ETA. Are you still in [GEOGRAPHIC_DATA]"
type textarea "x"
type textarea "Hi Victoria, we wanted to check on your ETA. Are you still in [GEOGRAPHIC_DATA]?"
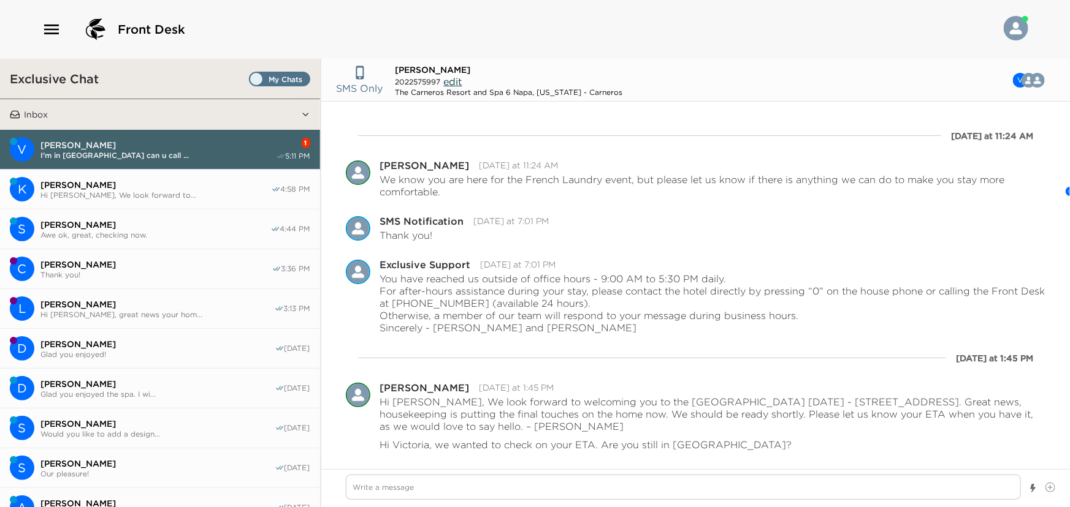
scroll to position [699, 0]
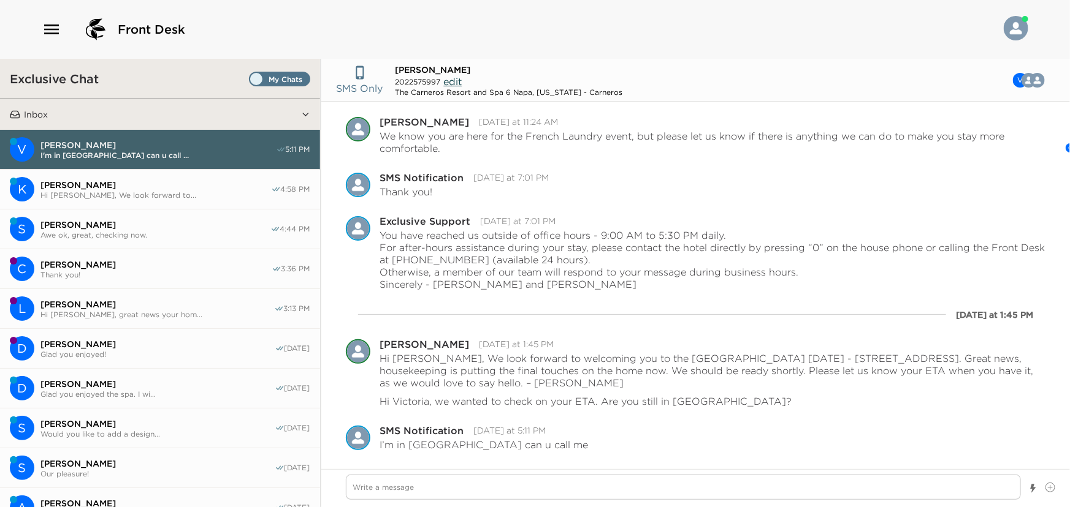
click at [110, 185] on span "[PERSON_NAME]" at bounding box center [155, 185] width 230 height 11
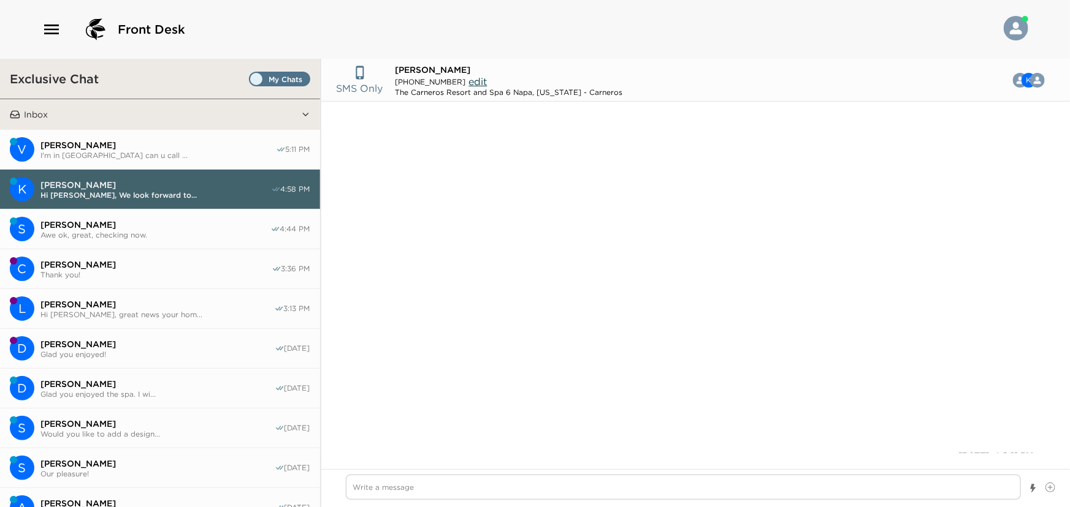
scroll to position [356, 0]
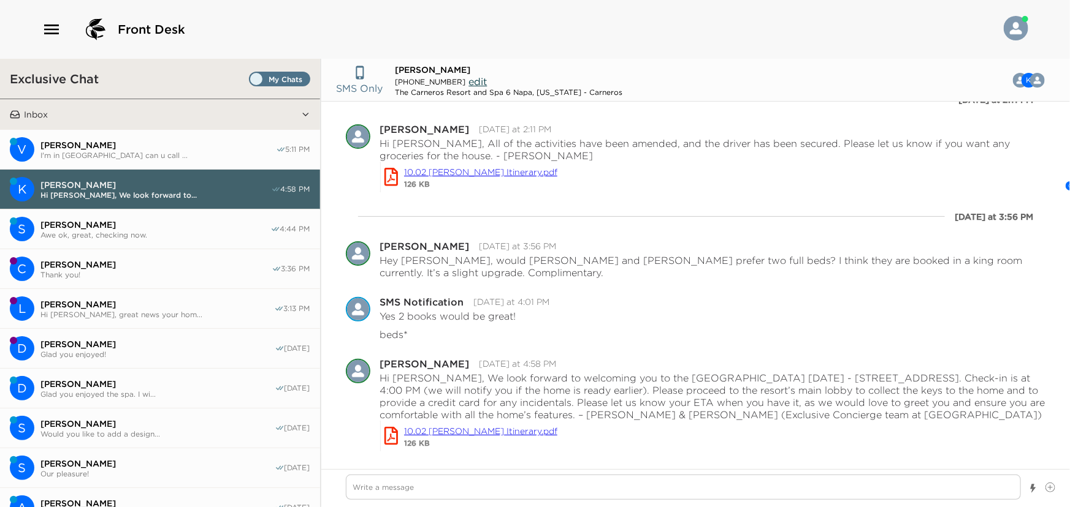
click at [169, 145] on span "[PERSON_NAME]" at bounding box center [157, 145] width 235 height 11
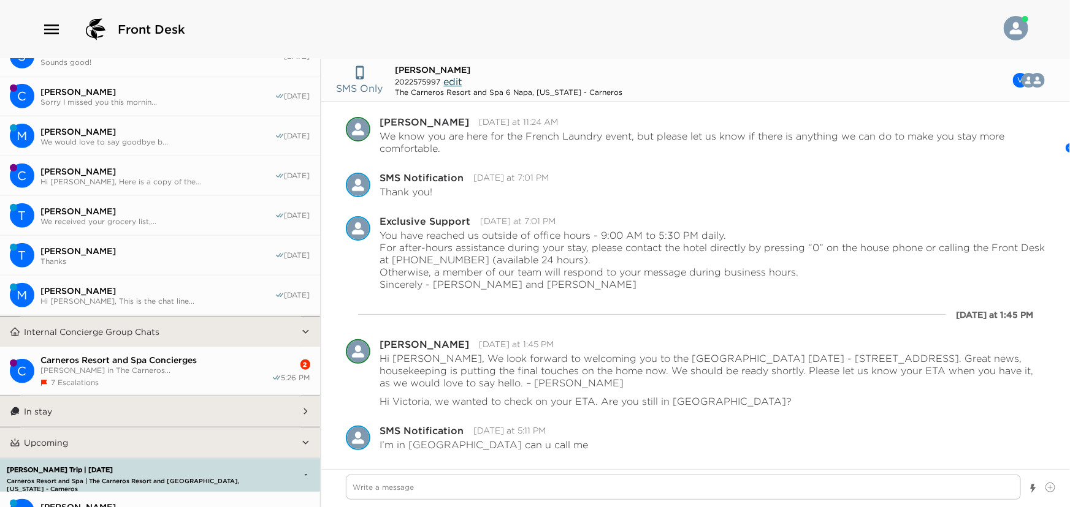
scroll to position [724, 0]
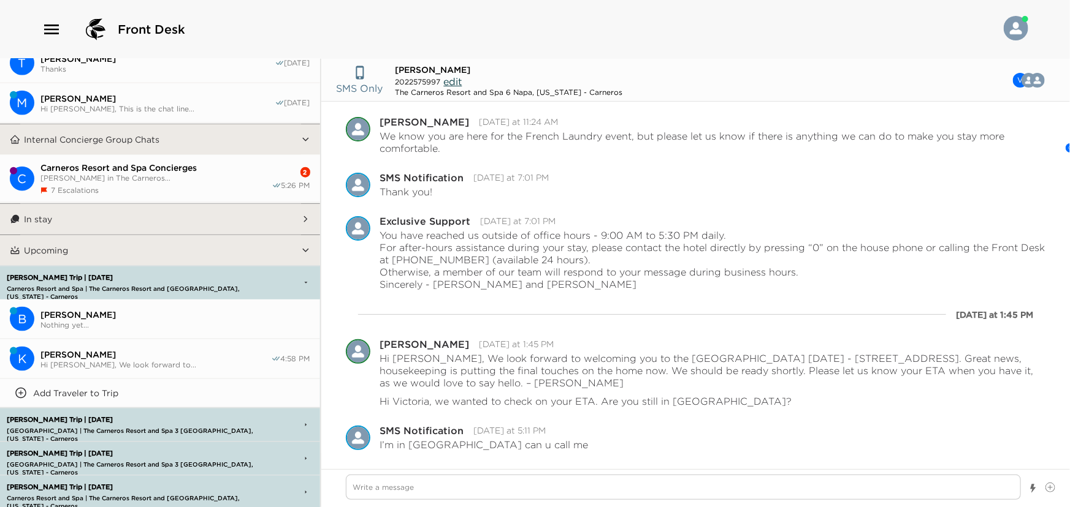
click at [134, 163] on span "Carneros Resort and Spa Concierges" at bounding box center [155, 167] width 231 height 11
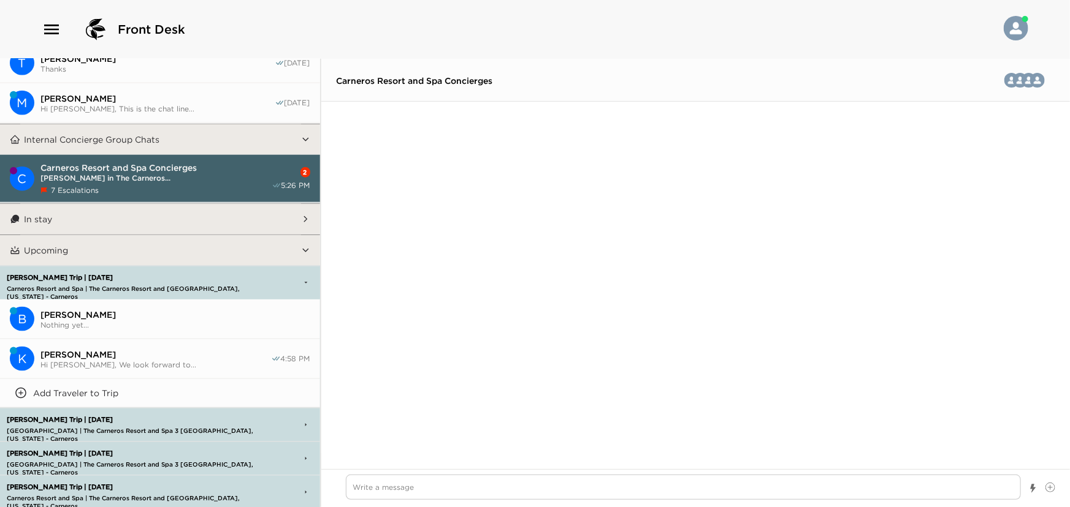
scroll to position [2453, 0]
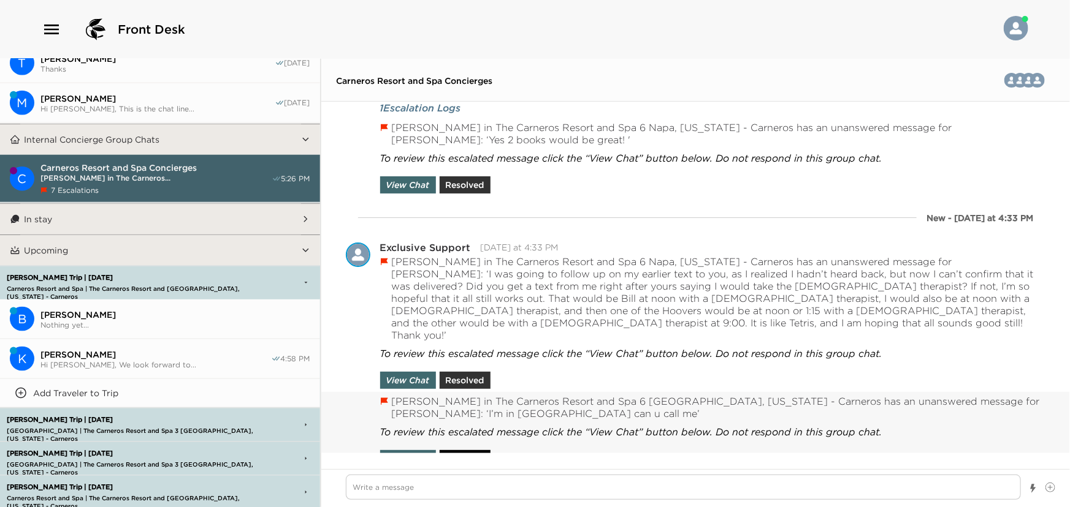
click at [458, 450] on button "Resolved" at bounding box center [464, 458] width 51 height 17
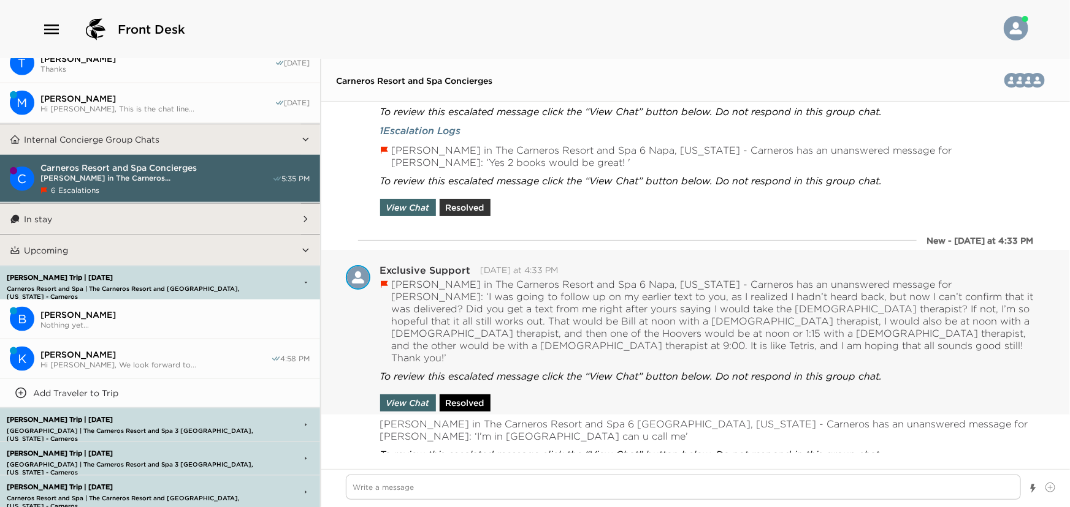
click at [459, 395] on button "Resolved" at bounding box center [464, 403] width 51 height 17
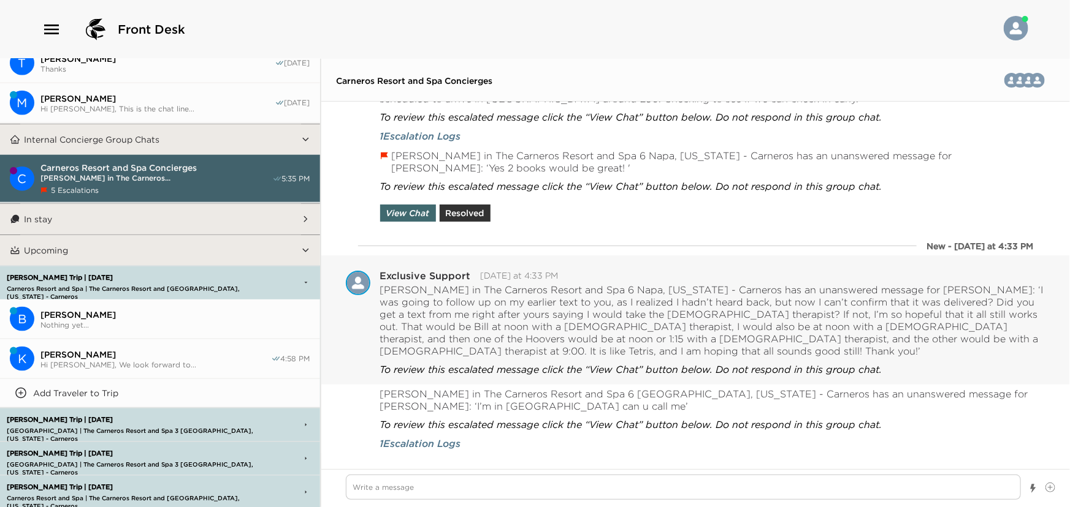
scroll to position [2408, 0]
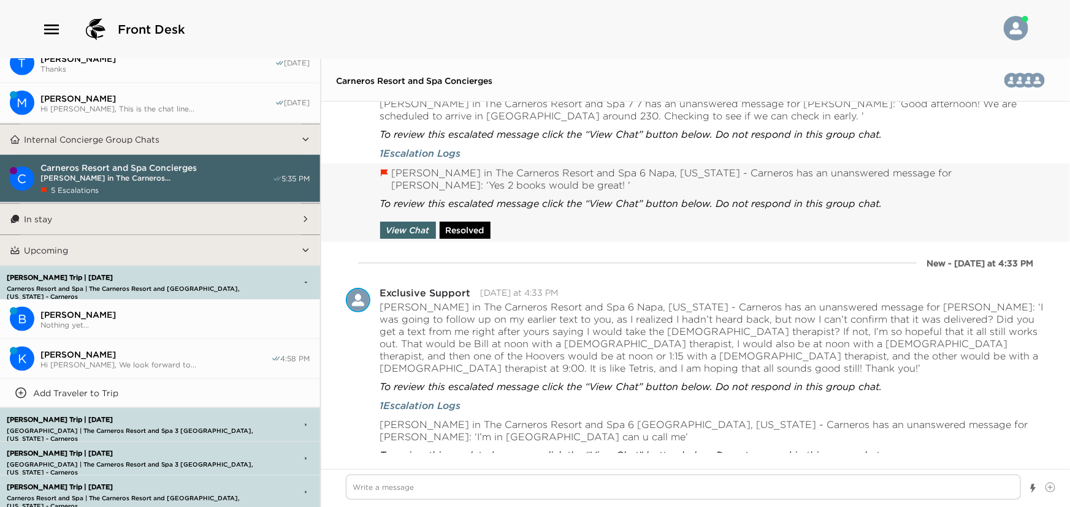
click at [463, 223] on button "Resolved" at bounding box center [464, 230] width 51 height 17
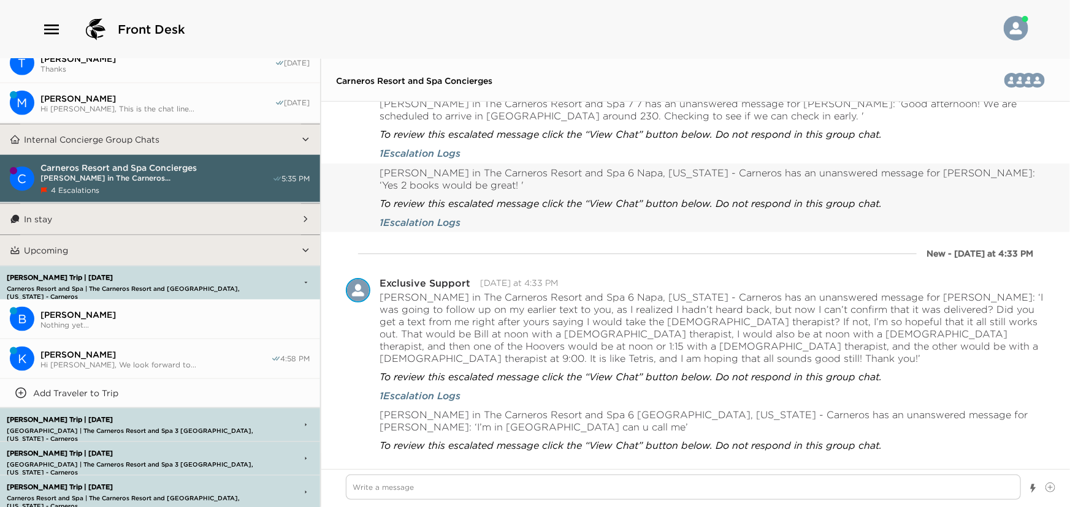
scroll to position [764, 0]
